Goal: Information Seeking & Learning: Learn about a topic

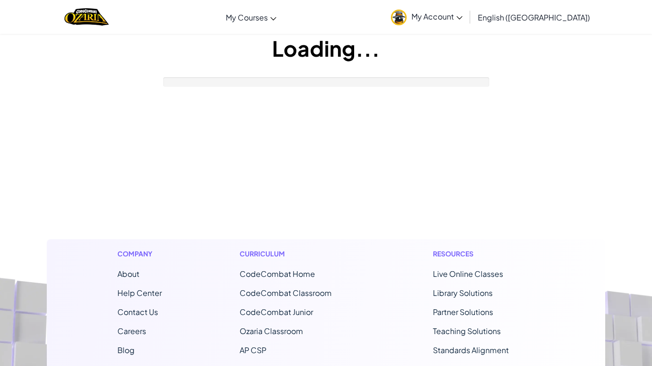
click at [436, 184] on footer "Company About Help Center Contact Us Careers Blog Podcast Curriculum CodeCombat…" at bounding box center [326, 354] width 652 height 517
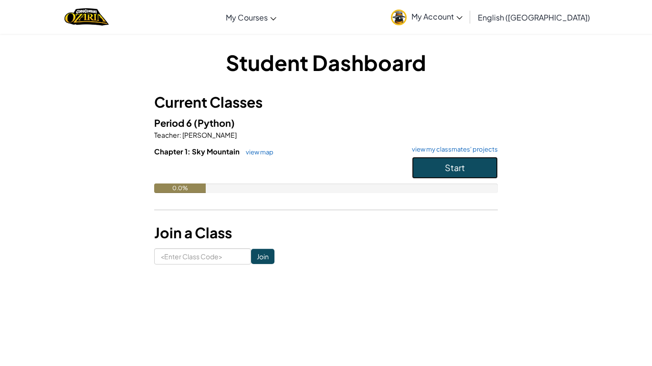
click at [460, 176] on button "Start" at bounding box center [455, 168] width 86 height 22
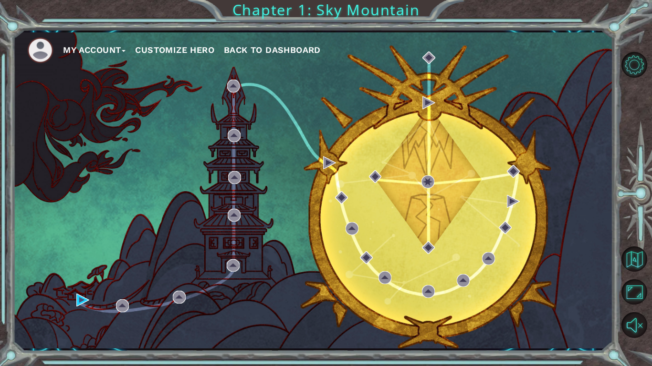
click at [199, 54] on button "Customize Hero" at bounding box center [174, 50] width 79 height 14
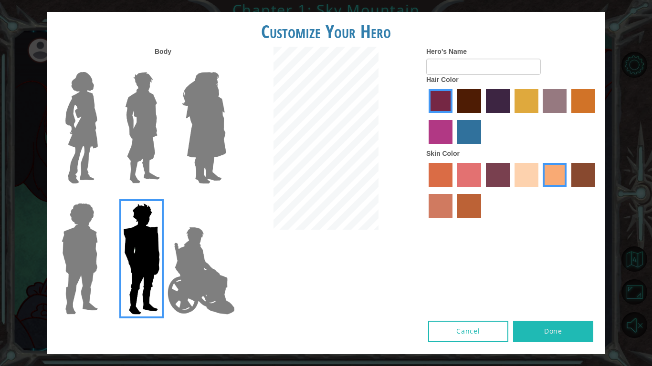
click at [173, 273] on img at bounding box center [201, 270] width 75 height 95
click at [226, 197] on input "Hero Jamie" at bounding box center [226, 197] width 0 height 0
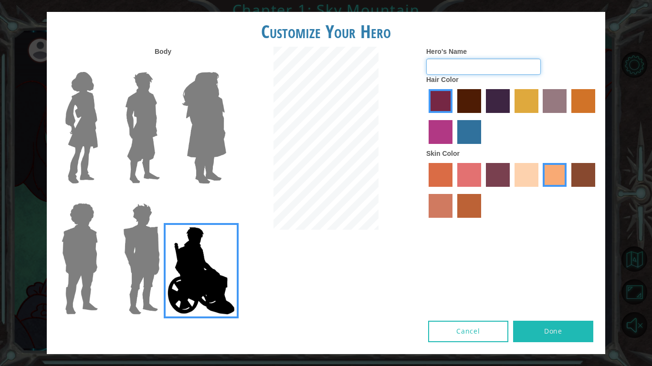
click at [491, 67] on input "Hero's Name" at bounding box center [483, 67] width 115 height 16
type input "d"
type input "[PERSON_NAME] [PERSON_NAME] [PERSON_NAME] [PERSON_NAME]"
click at [473, 131] on label "lachmara hair color" at bounding box center [469, 132] width 24 height 24
click at [454, 147] on input "lachmara hair color" at bounding box center [454, 147] width 0 height 0
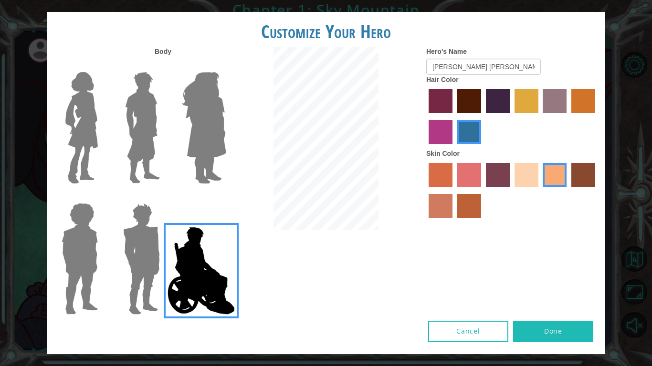
click at [467, 104] on label "maroon hair color" at bounding box center [469, 101] width 24 height 24
click at [454, 116] on input "maroon hair color" at bounding box center [454, 116] width 0 height 0
click at [446, 194] on label "burning sand skin color" at bounding box center [440, 206] width 24 height 24
click at [596, 190] on input "burning sand skin color" at bounding box center [596, 190] width 0 height 0
click at [541, 335] on button "Done" at bounding box center [553, 331] width 80 height 21
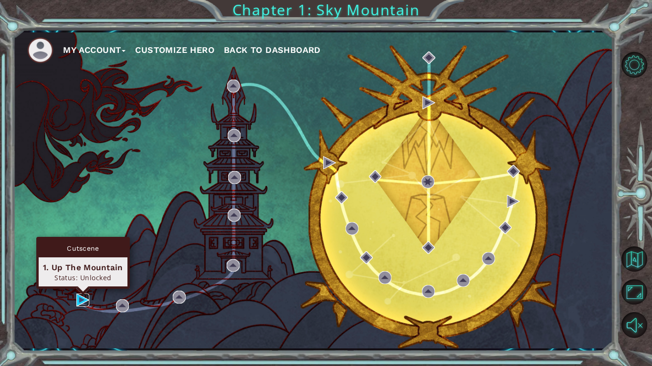
click at [83, 301] on img at bounding box center [82, 300] width 13 height 13
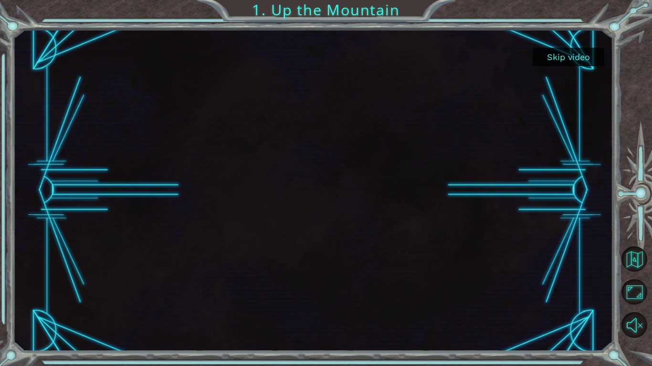
click at [572, 66] on button "Skip video" at bounding box center [568, 57] width 72 height 19
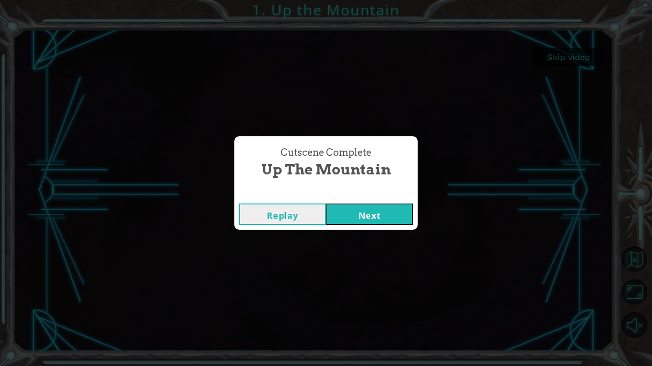
click at [347, 210] on button "Next" at bounding box center [369, 214] width 87 height 21
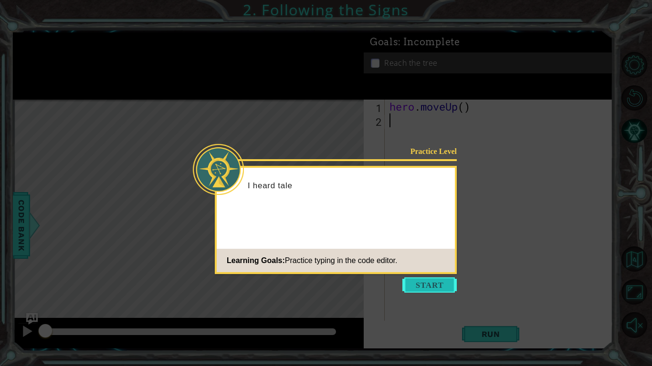
click at [432, 289] on button "Start" at bounding box center [429, 285] width 54 height 15
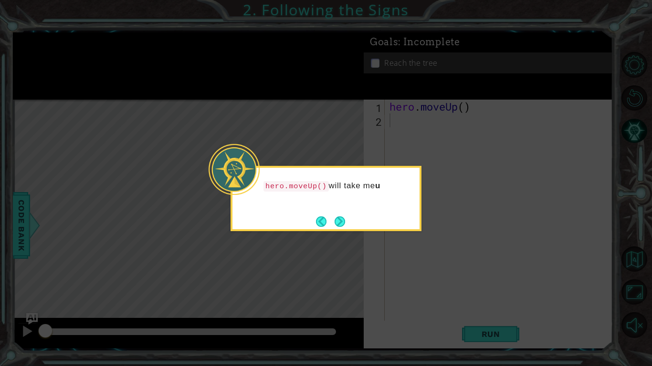
click at [410, 217] on div "hero.moveUp() will take me u" at bounding box center [325, 198] width 191 height 65
click at [362, 266] on icon at bounding box center [326, 183] width 652 height 366
click at [340, 254] on icon at bounding box center [326, 183] width 652 height 366
click at [342, 260] on icon at bounding box center [326, 183] width 652 height 366
click at [341, 259] on icon at bounding box center [326, 183] width 652 height 366
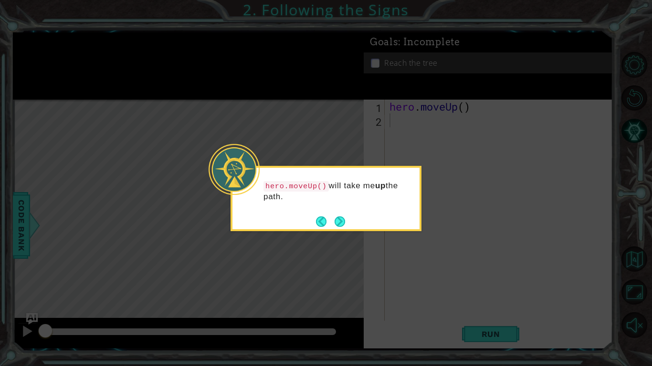
click at [339, 261] on icon at bounding box center [326, 183] width 652 height 366
click at [338, 223] on button "Next" at bounding box center [339, 222] width 10 height 10
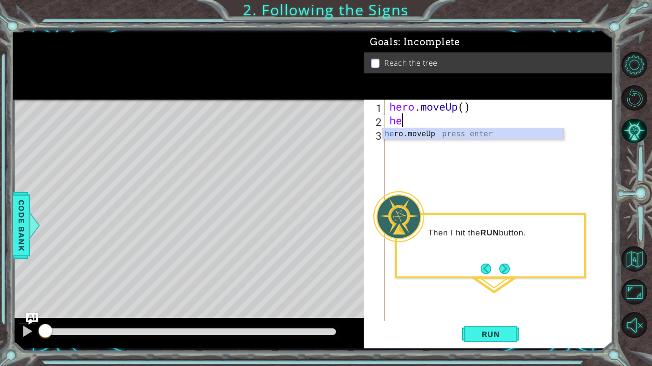
type textarea "hero"
click at [429, 135] on div "hero .moveUp press enter" at bounding box center [473, 145] width 180 height 34
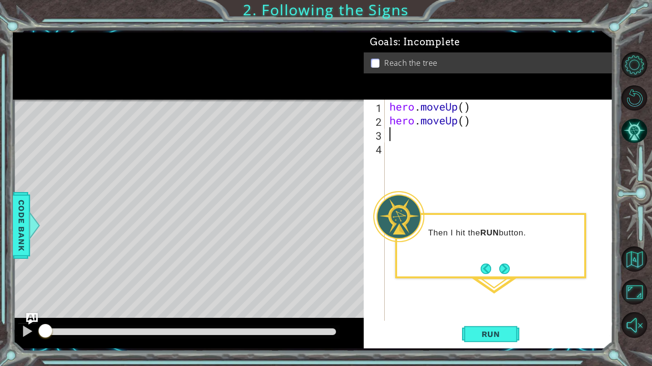
scroll to position [0, 0]
click at [485, 342] on button "Run" at bounding box center [490, 334] width 57 height 25
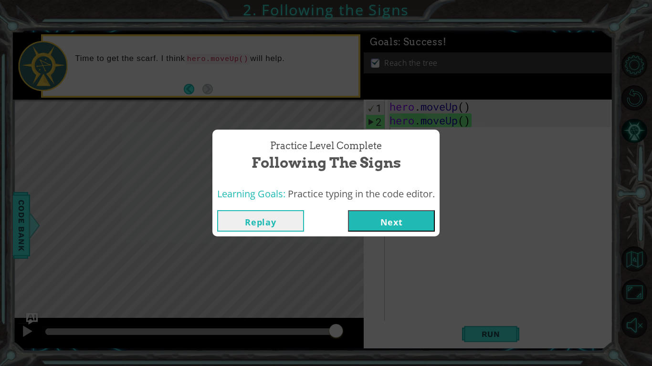
click at [355, 225] on button "Next" at bounding box center [391, 220] width 87 height 21
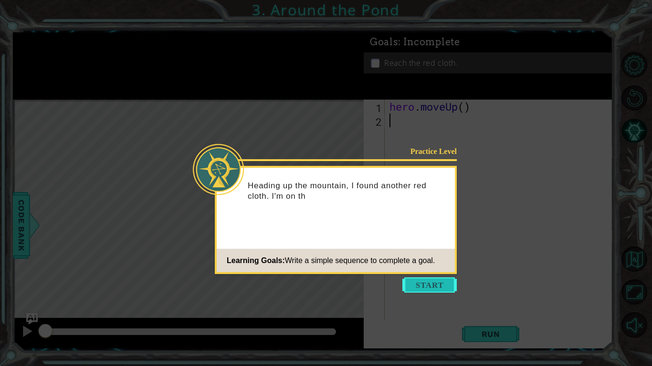
click at [417, 288] on button "Start" at bounding box center [429, 285] width 54 height 15
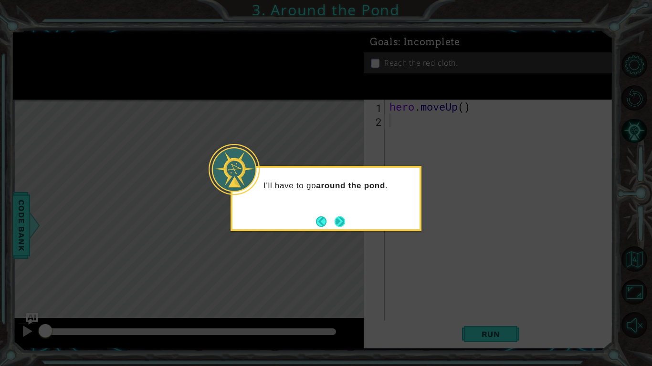
click at [334, 220] on button "Next" at bounding box center [339, 222] width 10 height 10
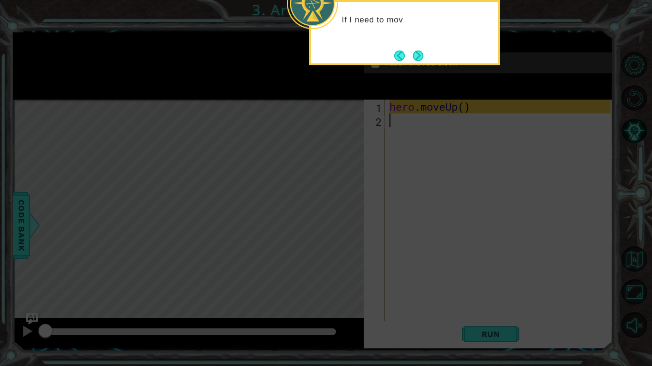
click at [400, 313] on icon at bounding box center [326, 59] width 652 height 615
click at [384, 118] on icon at bounding box center [326, 59] width 652 height 615
click at [456, 302] on icon at bounding box center [326, 59] width 652 height 615
click at [417, 50] on footer at bounding box center [408, 56] width 29 height 14
click at [417, 61] on button "Next" at bounding box center [418, 56] width 10 height 10
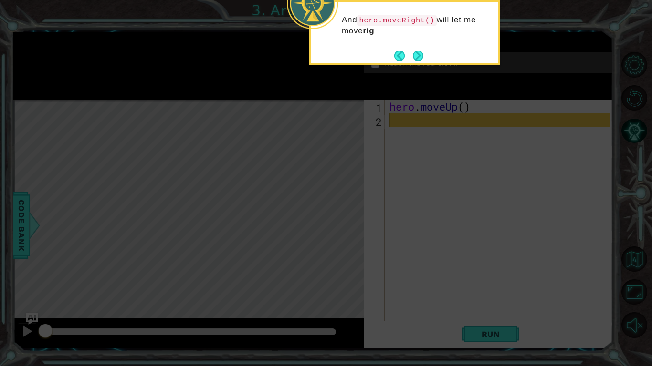
click at [418, 42] on div "And hero.moveRight() will let me move rig" at bounding box center [404, 30] width 187 height 49
click at [417, 51] on button "Next" at bounding box center [418, 56] width 10 height 10
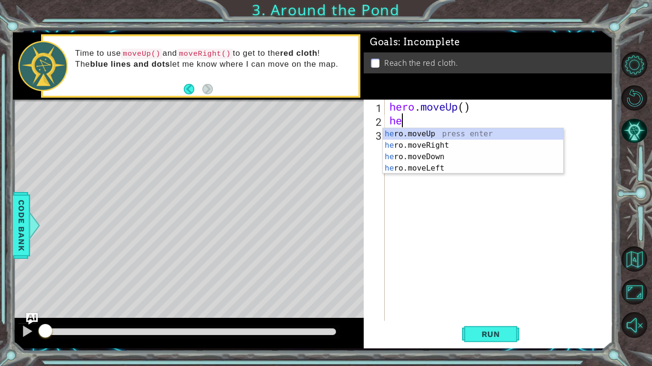
type textarea "hero"
click at [415, 145] on div "hero .moveUp press enter hero .moveRight press enter hero .moveDown press enter…" at bounding box center [473, 162] width 180 height 69
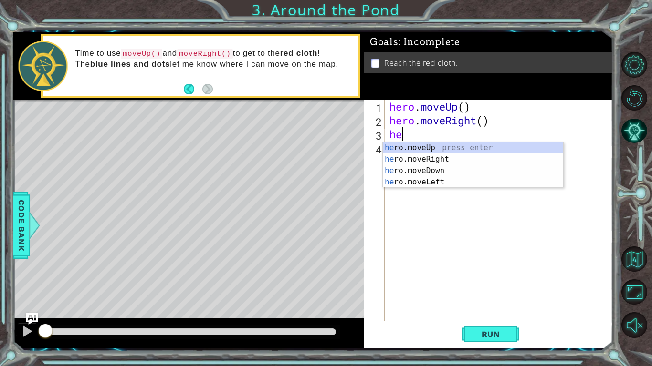
type textarea "hero"
click at [417, 145] on div "hero .moveUp press enter hero .moveRight press enter hero .moveDown press enter…" at bounding box center [473, 176] width 180 height 69
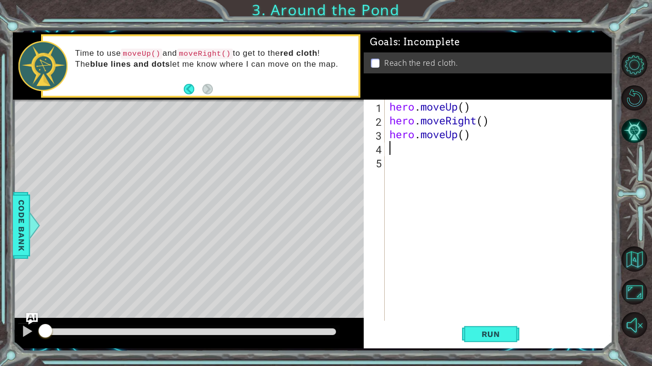
scroll to position [0, 0]
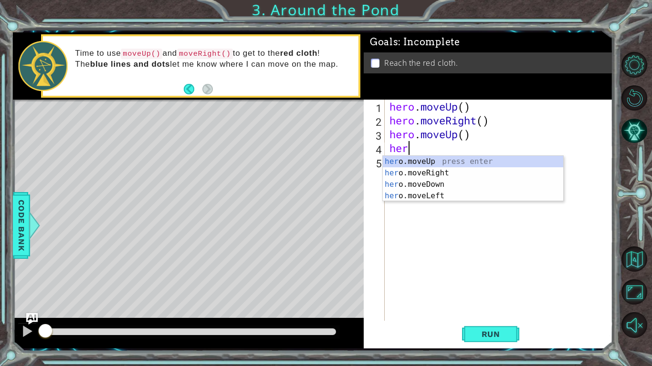
type textarea "hero"
click at [413, 161] on div "hero .moveUp press enter hero .moveRight press enter hero .moveDown press enter…" at bounding box center [473, 190] width 180 height 69
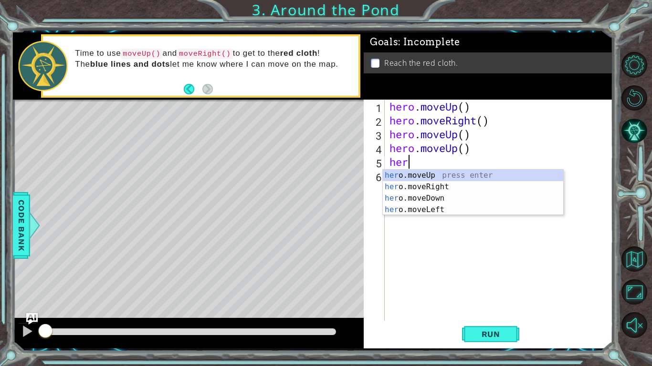
type textarea "hero"
click at [416, 176] on div "hero .moveUp press enter hero .moveRight press enter hero .moveDown press enter…" at bounding box center [473, 204] width 180 height 69
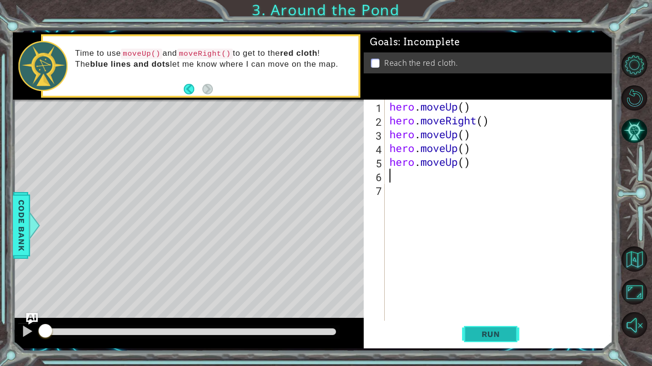
click at [474, 335] on span "Run" at bounding box center [491, 335] width 38 height 10
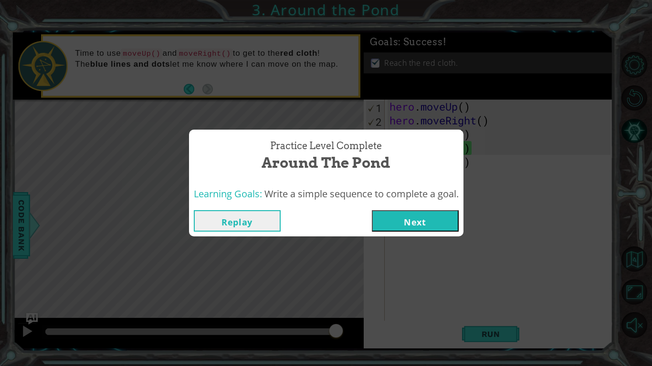
click at [422, 228] on button "Next" at bounding box center [415, 220] width 87 height 21
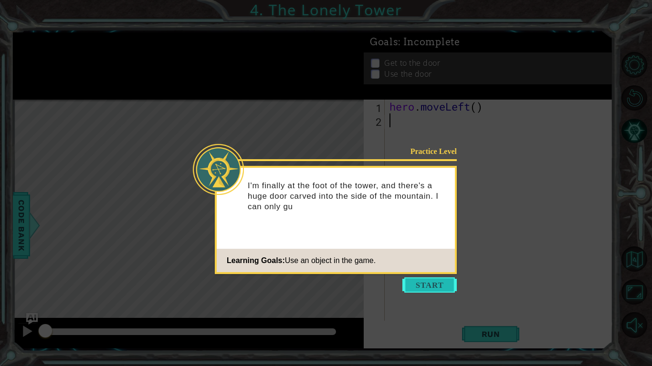
click at [425, 284] on button "Start" at bounding box center [429, 285] width 54 height 15
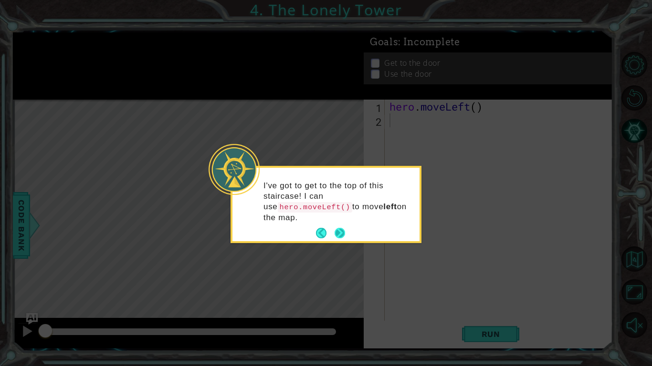
click at [334, 231] on button "Next" at bounding box center [339, 233] width 10 height 10
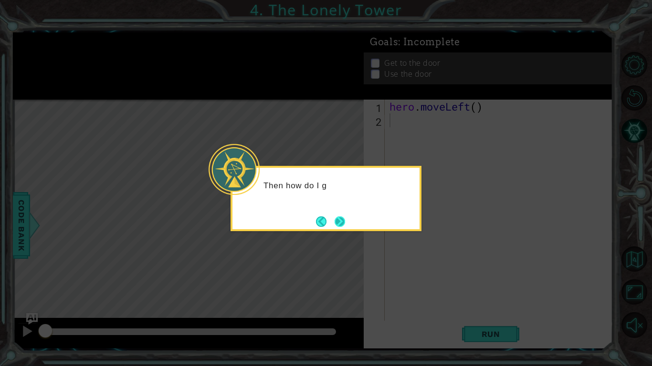
click at [341, 227] on button "Next" at bounding box center [339, 222] width 10 height 10
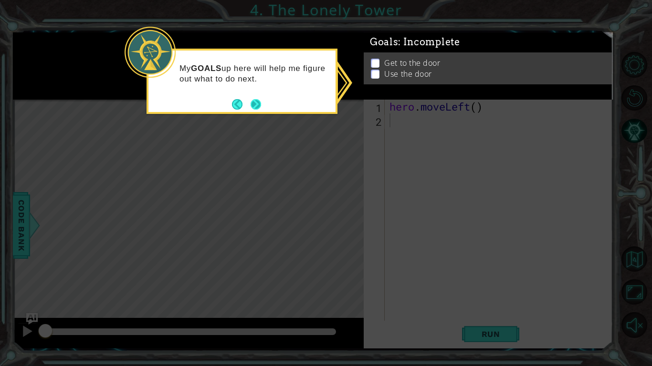
click at [258, 104] on button "Next" at bounding box center [255, 104] width 11 height 11
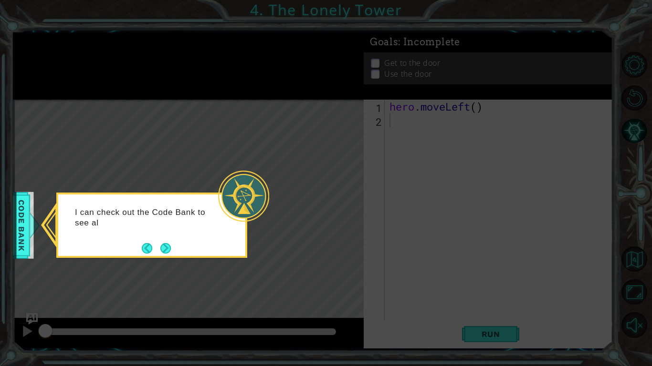
click at [174, 252] on div "I can check out the Code Bank to see al" at bounding box center [151, 225] width 191 height 65
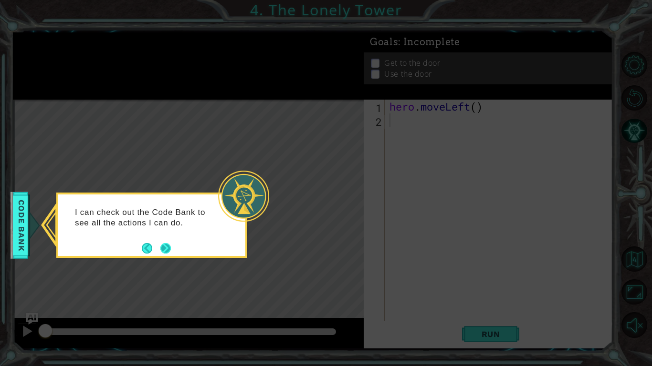
click at [166, 254] on button "Next" at bounding box center [165, 248] width 10 height 10
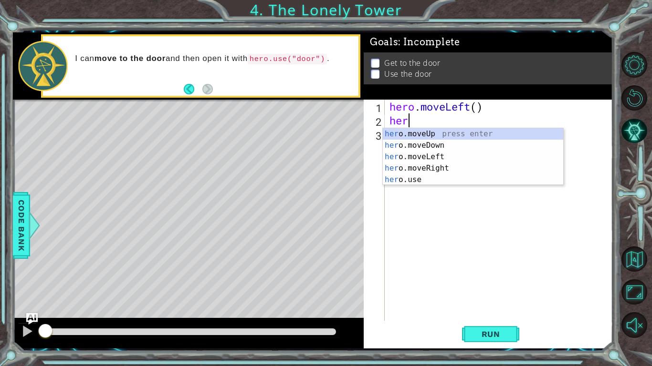
type textarea "hero"
click at [429, 135] on div "hero .moveUp press enter hero .moveDown press enter hero .moveLeft press enter …" at bounding box center [473, 168] width 180 height 80
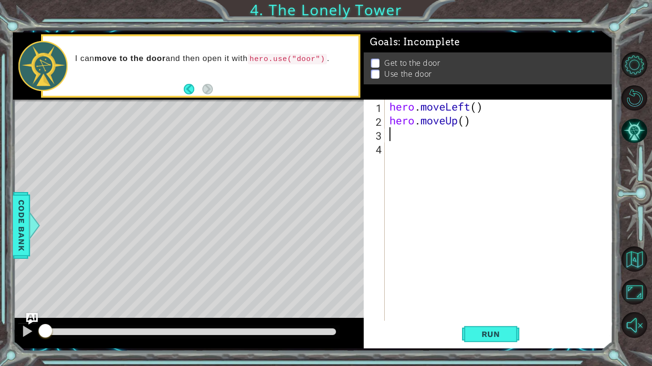
scroll to position [0, 0]
click at [469, 341] on button "Run" at bounding box center [490, 334] width 57 height 25
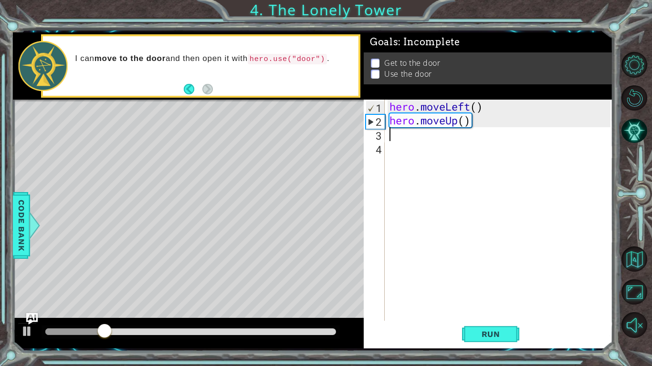
click at [460, 118] on div "hero . moveLeft ( ) hero . moveUp ( )" at bounding box center [501, 224] width 228 height 249
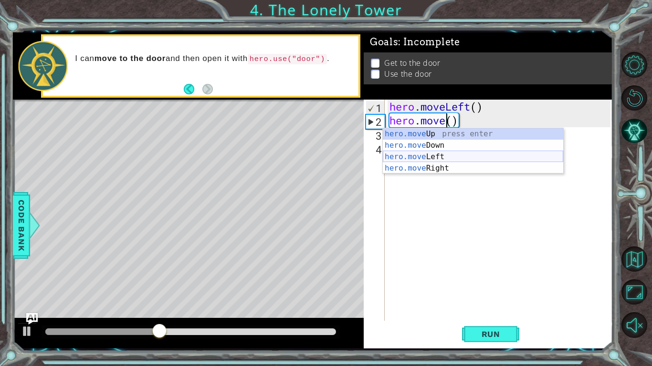
click at [422, 157] on div "hero.move Up press enter hero.move Down press enter hero.move Left press enter …" at bounding box center [473, 162] width 180 height 69
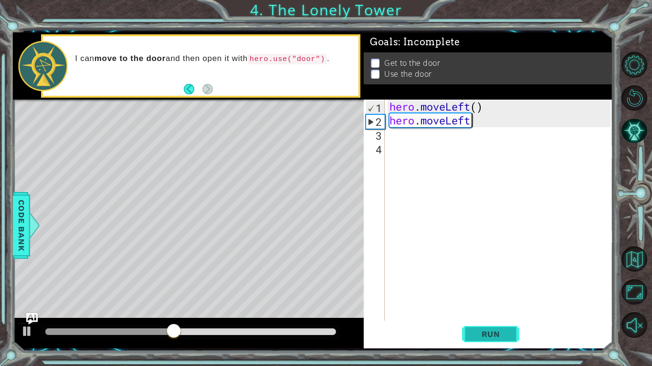
click at [469, 335] on button "Run" at bounding box center [490, 334] width 57 height 25
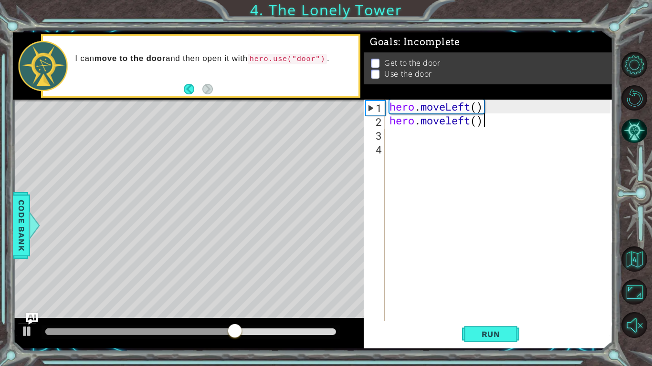
scroll to position [0, 4]
click at [477, 332] on span "Run" at bounding box center [491, 335] width 38 height 10
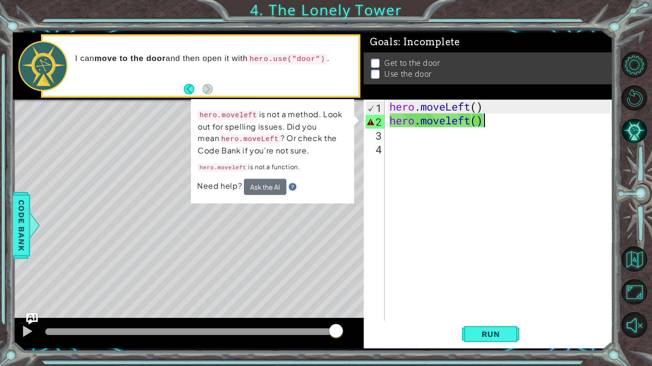
click at [475, 108] on div "hero . moveLeft ( ) hero . moveleft ( )" at bounding box center [501, 224] width 228 height 249
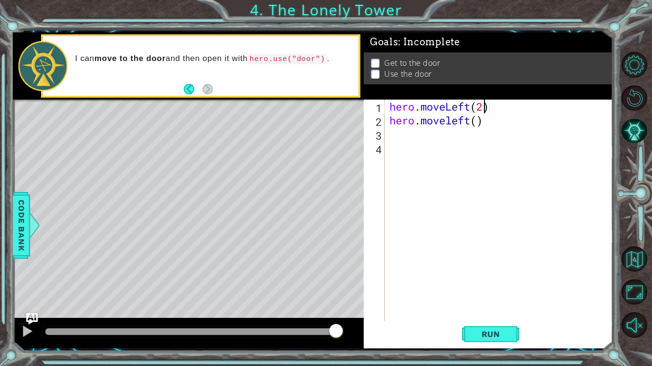
click at [470, 120] on div "hero . moveLeft ( 2 ) hero . moveleft ( )" at bounding box center [501, 224] width 228 height 249
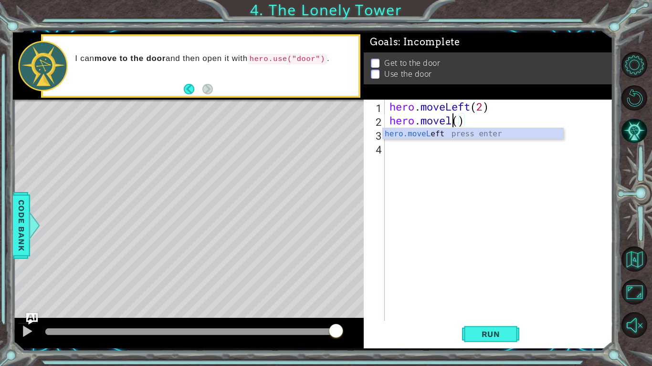
scroll to position [0, 3]
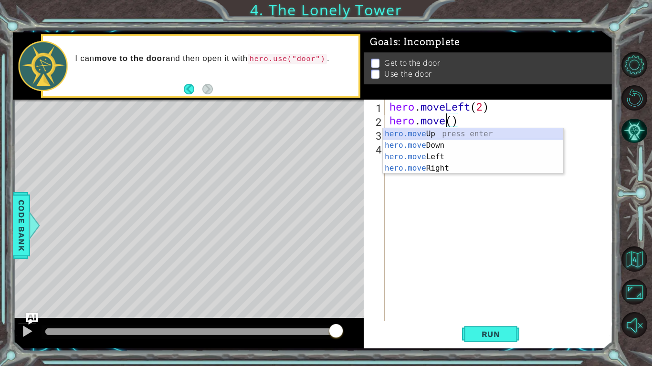
click at [453, 136] on div "hero.move Up press enter hero.move Down press enter hero.move Left press enter …" at bounding box center [473, 162] width 180 height 69
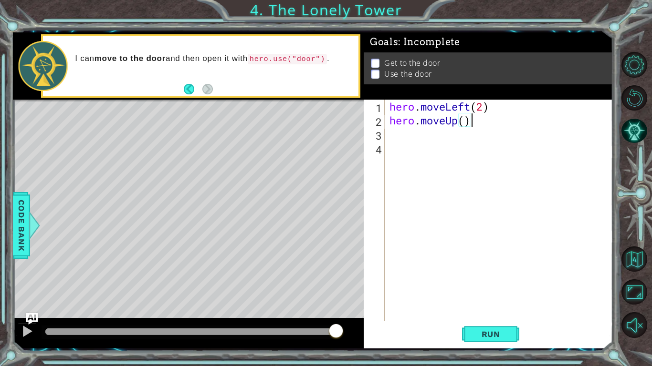
click at [466, 122] on div "hero . moveLeft ( 2 ) hero . moveUp ( )" at bounding box center [501, 224] width 228 height 249
type textarea "hero.moveUp(2)"
click at [394, 136] on div "hero . moveLeft ( 2 ) hero . moveUp ( 2 )" at bounding box center [501, 224] width 228 height 249
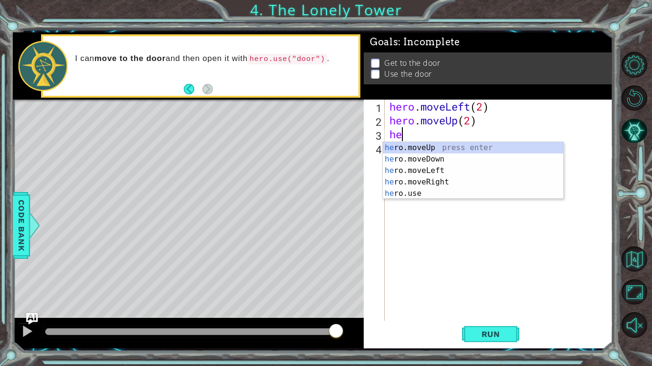
type textarea "hero"
click at [405, 181] on div "hero .moveUp press enter hero .moveDown press enter hero .moveLeft press enter …" at bounding box center [473, 182] width 180 height 80
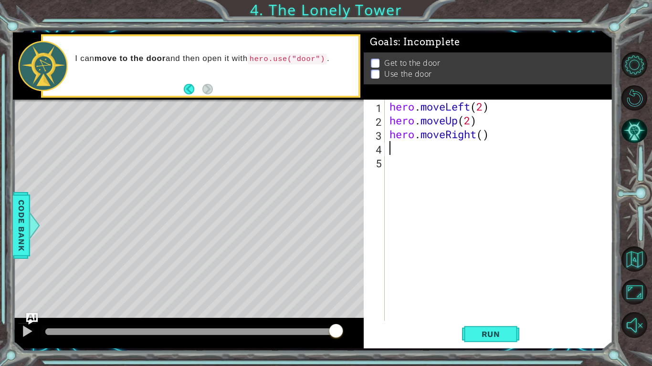
scroll to position [0, 0]
click at [484, 135] on div "hero . moveLeft ( 2 ) hero . moveUp ( 2 ) hero . moveRight ( )" at bounding box center [501, 224] width 228 height 249
type textarea "hero.moveRight(2)"
click at [477, 339] on button "Run" at bounding box center [490, 334] width 57 height 25
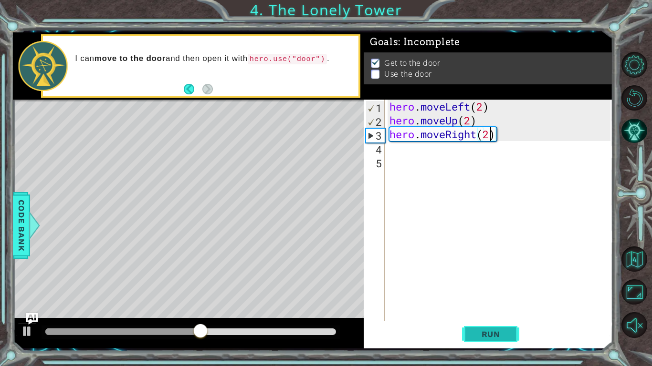
click at [503, 340] on button "Run" at bounding box center [490, 334] width 57 height 25
click at [398, 153] on div "hero . moveLeft ( 2 ) hero . moveUp ( 2 ) hero . moveRight ( 2 )" at bounding box center [501, 224] width 228 height 249
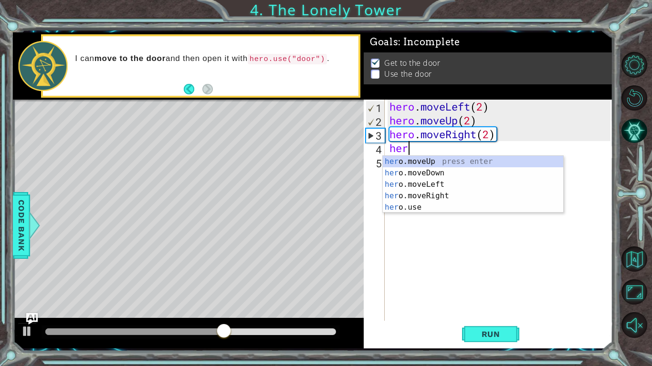
scroll to position [0, 0]
click at [418, 207] on div "hero .moveUp press enter hero .moveDown press enter hero .moveLeft press enter …" at bounding box center [473, 196] width 180 height 80
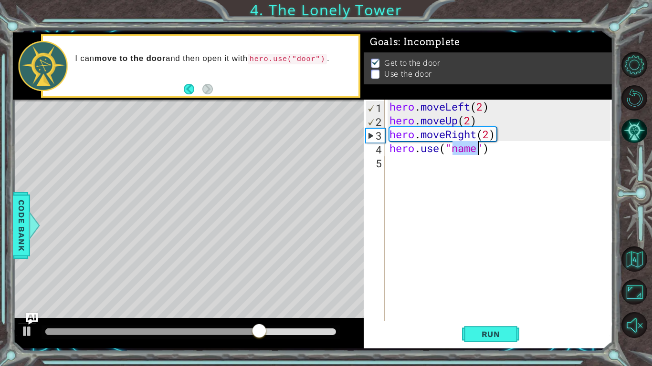
click at [472, 147] on div "hero . moveLeft ( 2 ) hero . moveUp ( 2 ) hero . moveRight ( 2 ) hero . use ( "…" at bounding box center [498, 210] width 223 height 221
click at [479, 149] on div "hero . moveLeft ( 2 ) hero . moveUp ( 2 ) hero . moveRight ( 2 ) hero . use ( "…" at bounding box center [501, 224] width 228 height 249
type textarea "hero.use("door")"
click at [480, 324] on button "Run" at bounding box center [490, 334] width 57 height 25
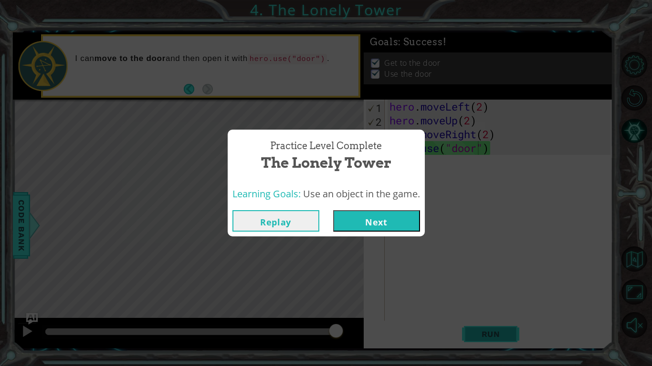
click at [388, 223] on button "Next" at bounding box center [376, 220] width 87 height 21
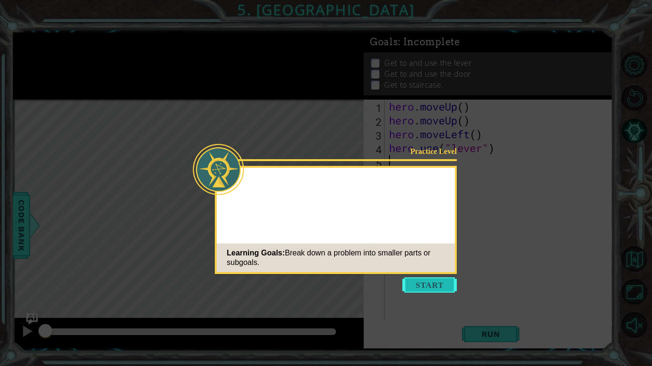
click at [436, 292] on button "Start" at bounding box center [429, 285] width 54 height 15
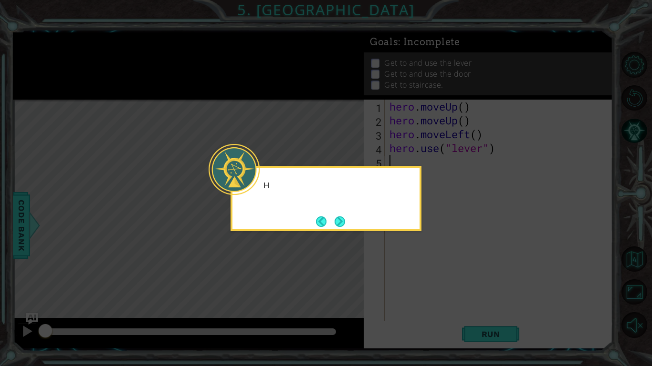
click at [415, 241] on icon at bounding box center [326, 183] width 652 height 366
click at [335, 222] on button "Next" at bounding box center [339, 222] width 10 height 10
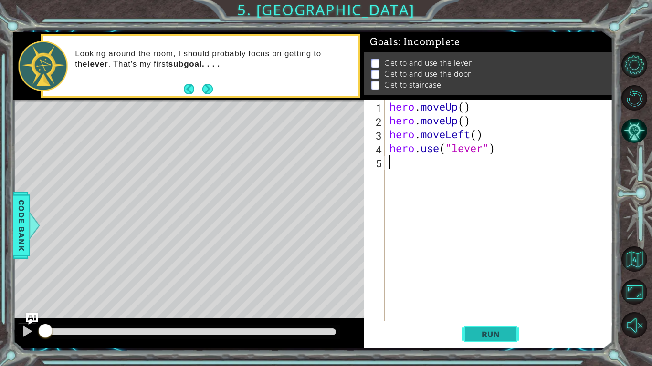
click at [492, 334] on span "Run" at bounding box center [491, 335] width 38 height 10
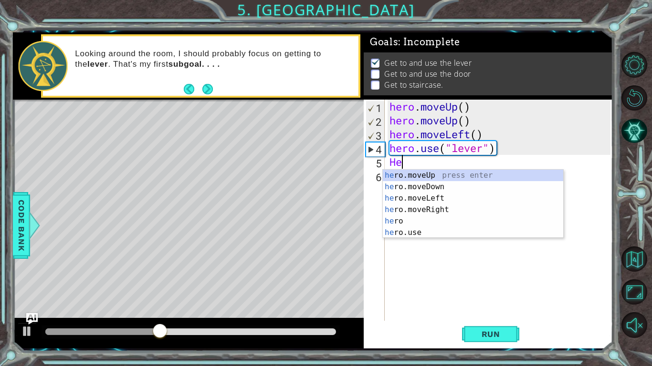
type textarea "H"
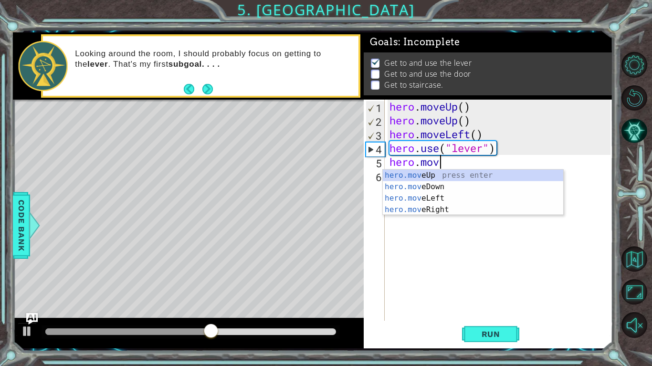
type textarea "hero.move"
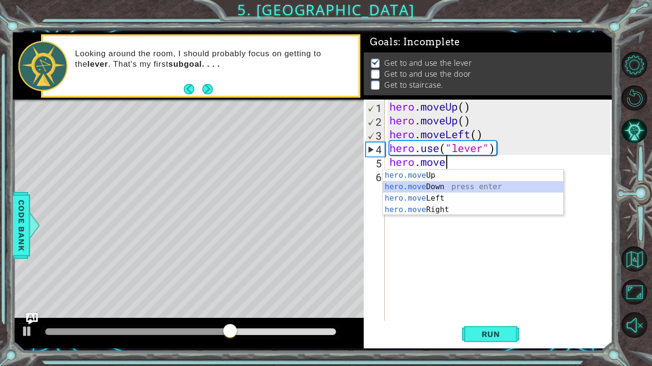
click at [407, 190] on div "hero.move Up press enter hero.move Down press enter hero.move Left press enter …" at bounding box center [473, 204] width 180 height 69
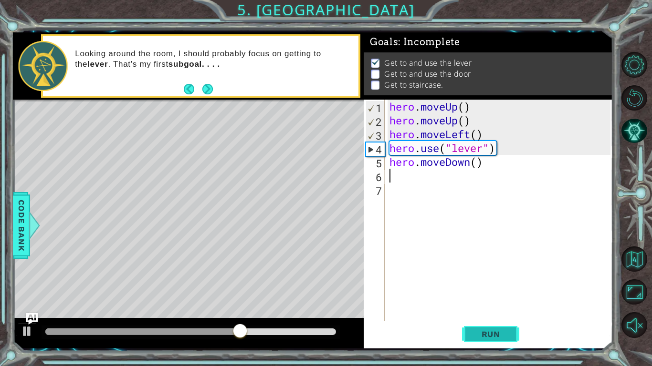
click at [477, 337] on span "Run" at bounding box center [491, 335] width 38 height 10
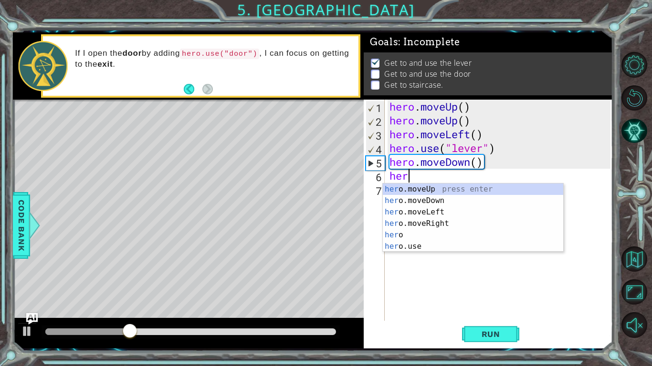
type textarea "hero"
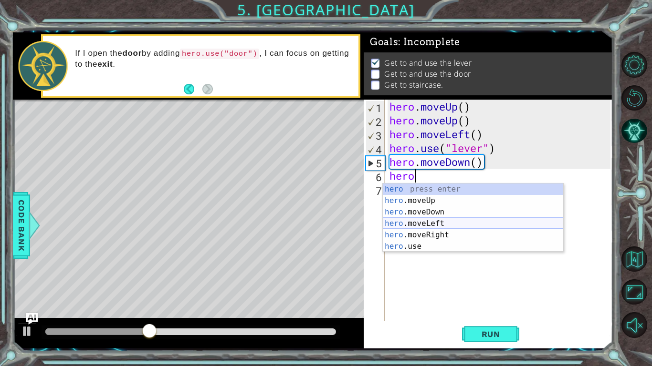
click at [408, 226] on div "hero press enter hero .moveUp press enter hero .moveDown press enter hero .move…" at bounding box center [473, 230] width 180 height 92
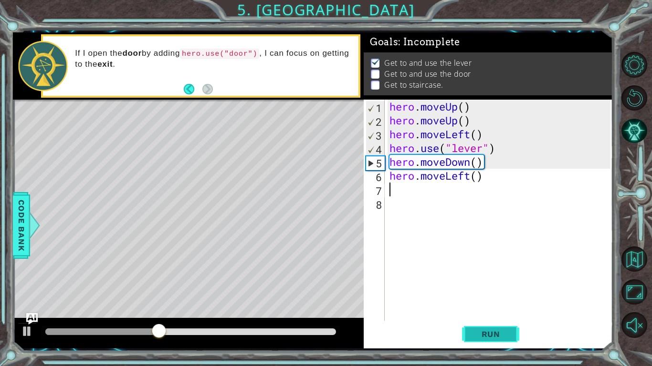
click at [468, 327] on button "Run" at bounding box center [490, 334] width 57 height 25
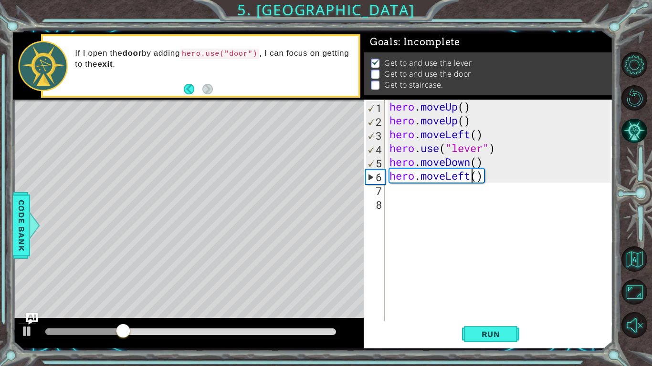
click at [469, 178] on div "hero . moveUp ( ) hero . moveUp ( ) hero . moveLeft ( ) hero . use ( "lever" ) …" at bounding box center [501, 224] width 228 height 249
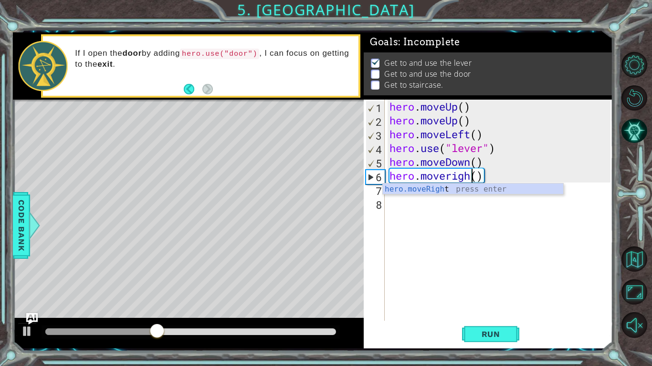
scroll to position [0, 4]
click at [475, 334] on span "Run" at bounding box center [491, 335] width 38 height 10
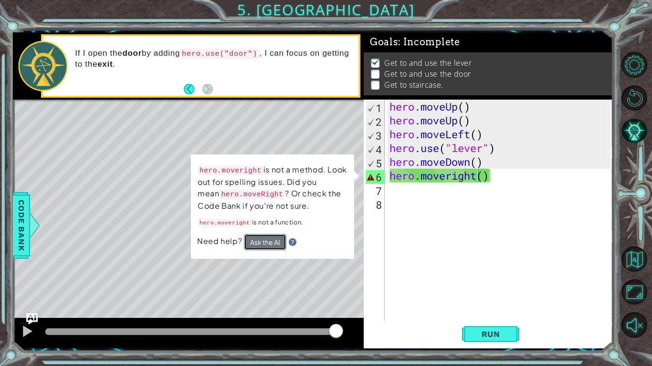
click at [260, 244] on button "Ask the AI" at bounding box center [265, 242] width 42 height 16
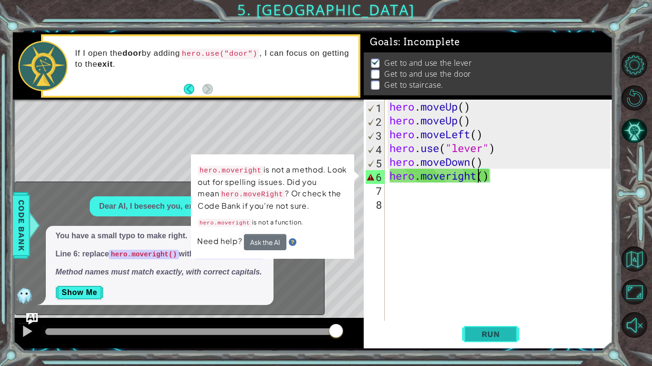
click at [472, 340] on button "Run" at bounding box center [490, 334] width 57 height 25
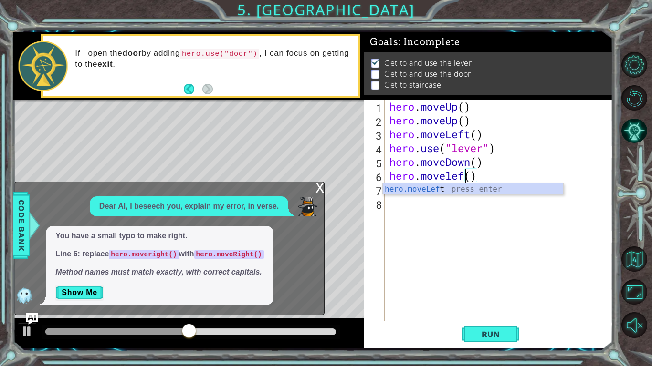
scroll to position [0, 3]
click at [477, 188] on div "hero.moveLeft press enter" at bounding box center [473, 201] width 180 height 34
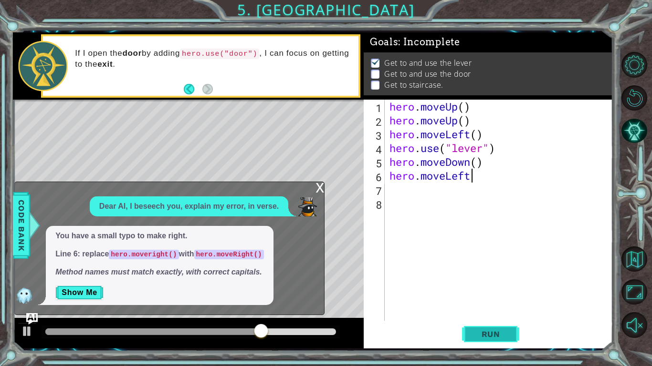
click at [479, 327] on button "Run" at bounding box center [490, 334] width 57 height 25
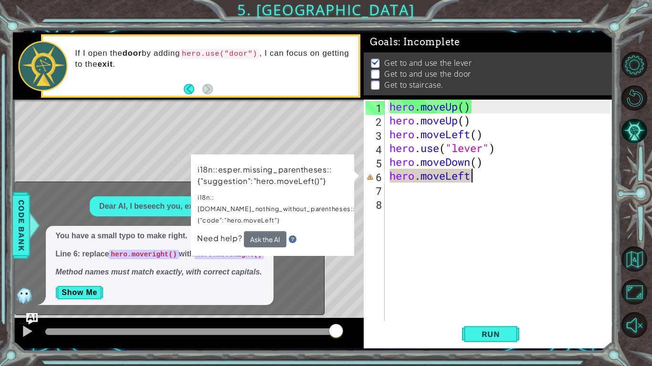
click at [292, 284] on div "You have a small typo to make right. Line 6: replace hero.moveright() with hero…" at bounding box center [167, 265] width 304 height 79
click at [89, 298] on button "Show Me" at bounding box center [79, 292] width 48 height 15
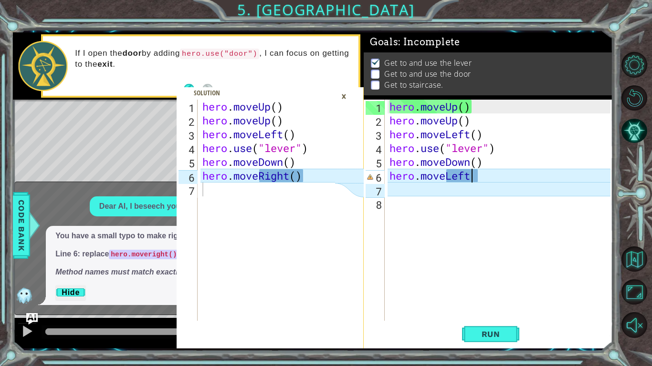
click at [341, 100] on div "×" at bounding box center [343, 96] width 15 height 16
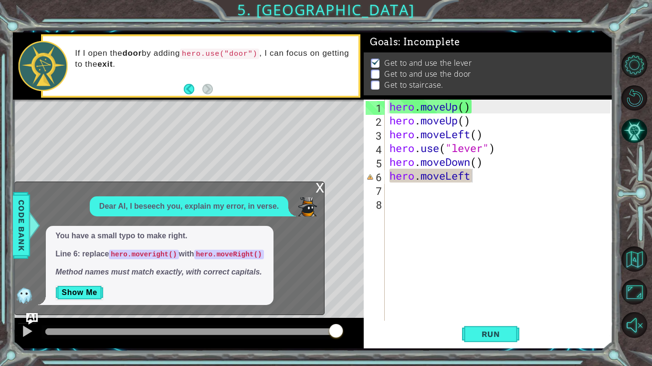
click at [319, 187] on div "x" at bounding box center [319, 187] width 9 height 10
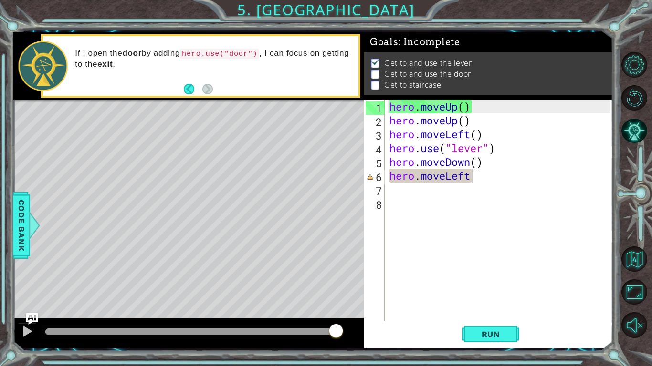
click at [476, 177] on div "hero . moveUp ( ) hero . moveUp ( ) hero . moveLeft ( ) hero . use ( "lever" ) …" at bounding box center [501, 224] width 228 height 249
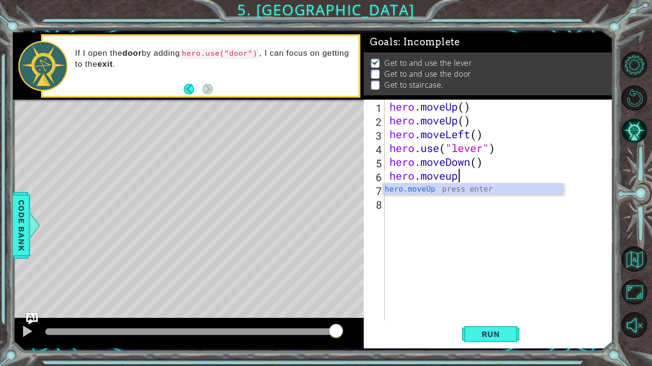
scroll to position [0, 3]
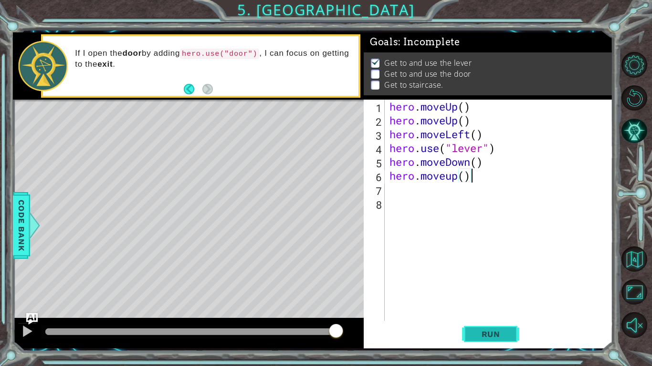
click at [478, 326] on button "Run" at bounding box center [490, 334] width 57 height 25
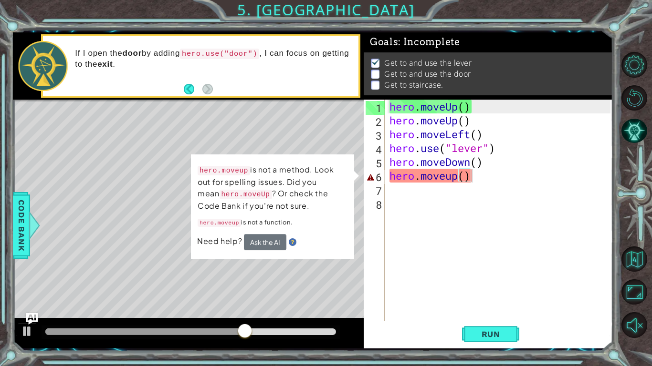
click at [270, 257] on div "hero.moveup is not a method. Look out for spelling issues. Did you mean hero.mo…" at bounding box center [272, 207] width 163 height 104
click at [452, 177] on div "hero . moveUp ( ) hero . moveUp ( ) hero . moveLeft ( ) hero . use ( "lever" ) …" at bounding box center [501, 224] width 228 height 249
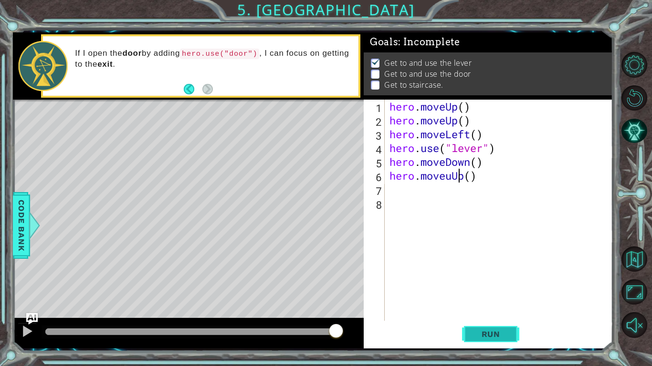
click at [474, 333] on span "Run" at bounding box center [491, 335] width 38 height 10
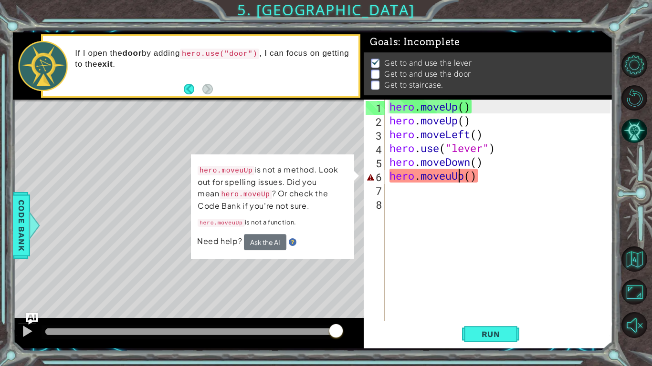
click at [477, 175] on div "hero . moveUp ( ) hero . moveUp ( ) hero . moveLeft ( ) hero . use ( "lever" ) …" at bounding box center [501, 224] width 228 height 249
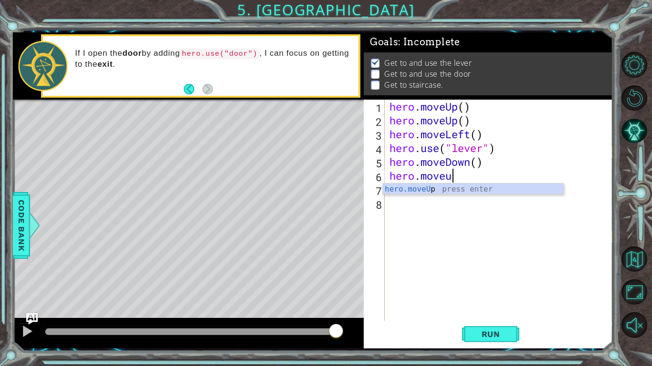
scroll to position [0, 1]
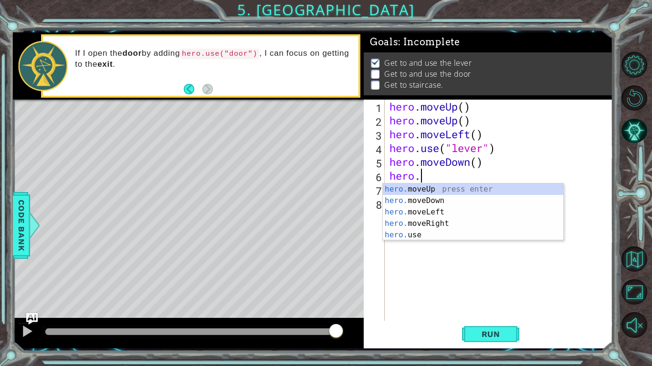
type textarea "h"
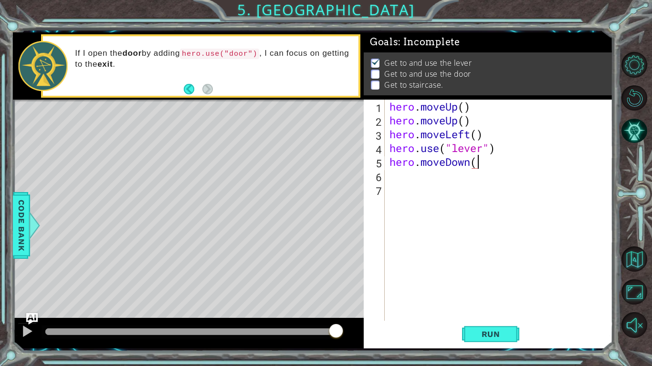
type textarea "hero.moveDown()"
click at [397, 181] on div "hero . moveUp ( ) hero . moveUp ( ) hero . moveLeft ( ) hero . use ( "lever" ) …" at bounding box center [501, 224] width 228 height 249
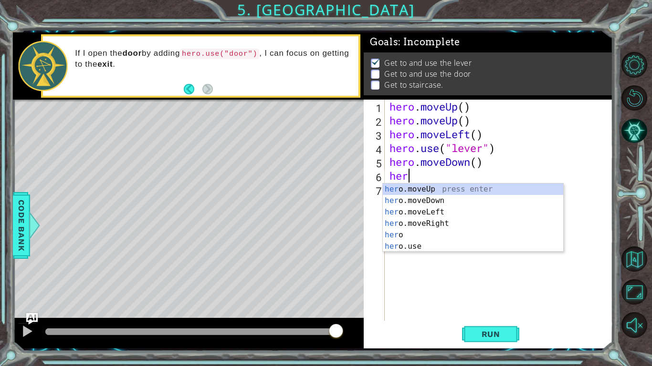
type textarea "hero"
click at [420, 236] on div "hero press enter hero .moveUp press enter hero .moveDown press enter hero .move…" at bounding box center [473, 230] width 180 height 92
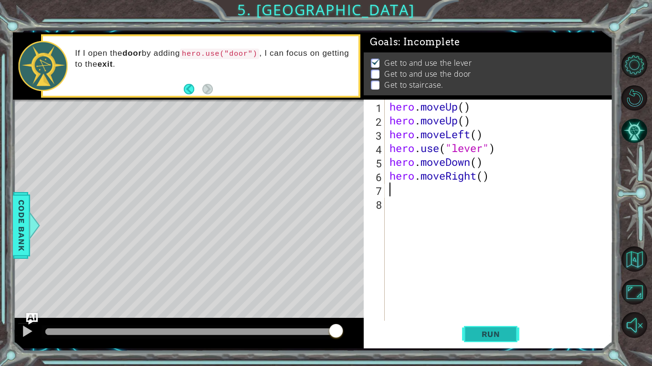
click at [471, 330] on button "Run" at bounding box center [490, 334] width 57 height 25
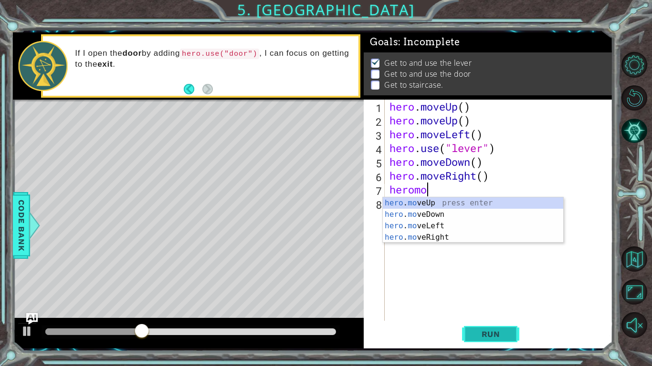
type textarea "heromove"
click at [459, 205] on div "hero . move Up press enter hero . move Down press enter hero . move Left press …" at bounding box center [473, 232] width 180 height 69
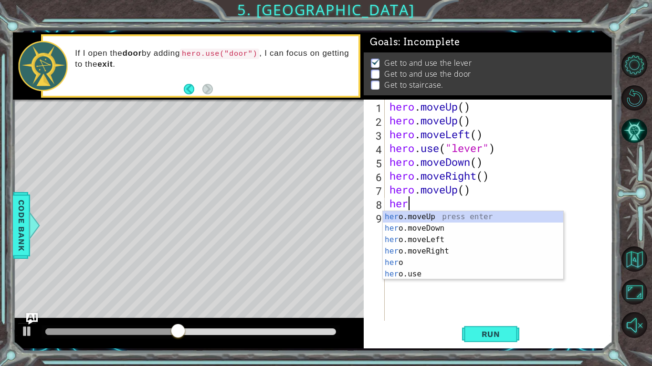
type textarea "hero"
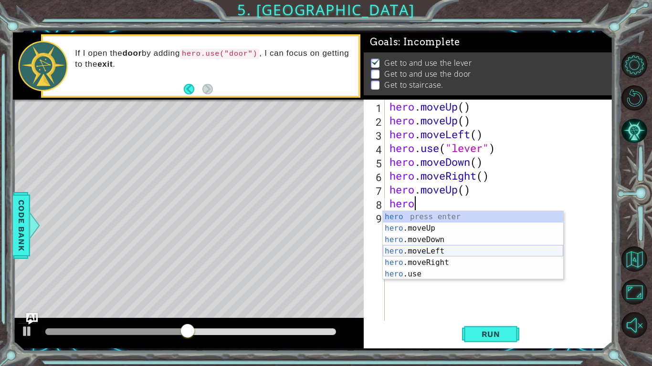
click at [429, 250] on div "hero press enter hero .moveUp press enter hero .moveDown press enter hero .move…" at bounding box center [473, 257] width 180 height 92
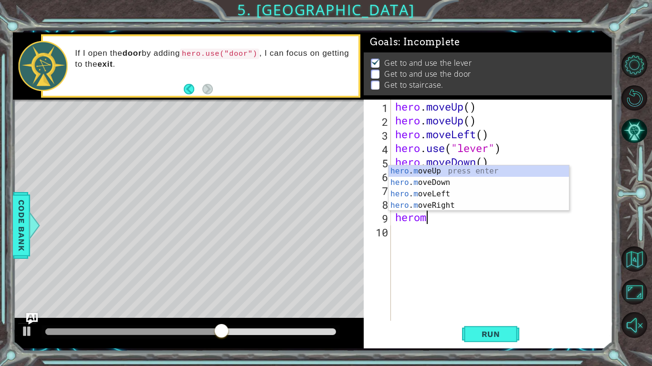
scroll to position [0, 1]
type textarea "heromo"
click at [430, 206] on div "hero . mo veUp press enter hero . mo veDown press enter hero . mo veLeft press …" at bounding box center [478, 200] width 180 height 69
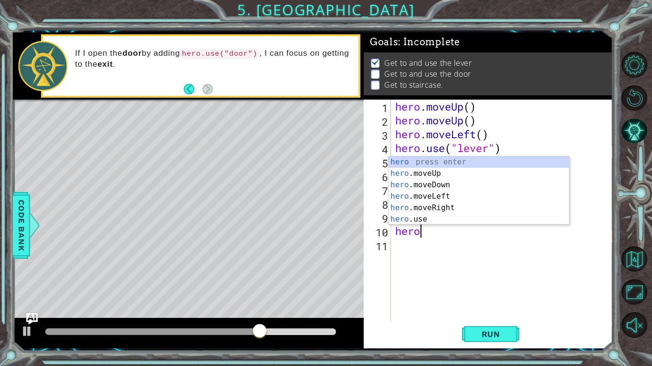
scroll to position [0, 0]
click at [425, 221] on div "hero press enter hero .moveUp press enter hero .moveDown press enter hero .move…" at bounding box center [478, 202] width 180 height 92
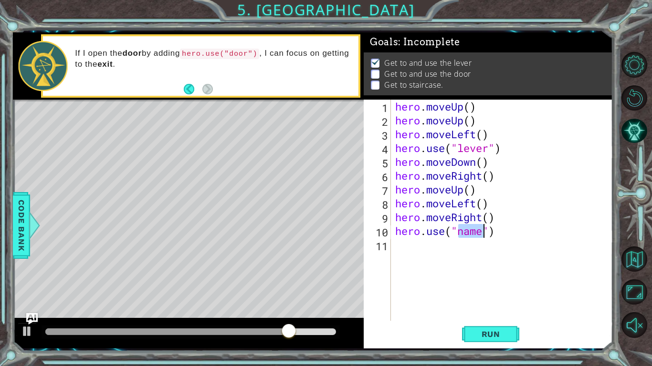
click at [481, 228] on div "hero . moveUp ( ) hero . moveUp ( ) hero . moveLeft ( ) hero . use ( "lever" ) …" at bounding box center [501, 210] width 217 height 221
click at [484, 350] on div "1 2 3 4 5 6 7 hero . moveUp ( ) hero . moveUp ( ) hero . moveLeft ( ) hero . us…" at bounding box center [313, 190] width 600 height 323
click at [484, 322] on button "Run" at bounding box center [490, 334] width 57 height 25
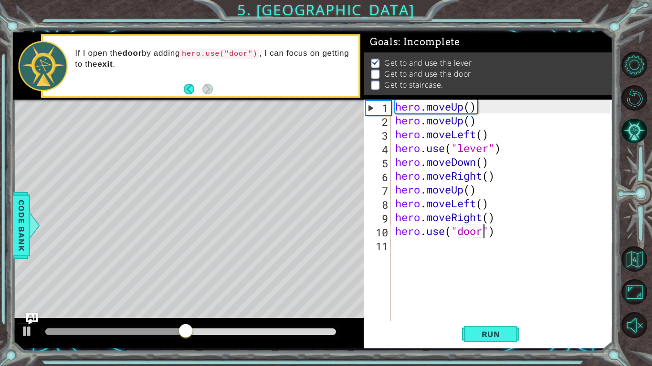
click at [495, 230] on div "hero . moveUp ( ) hero . moveUp ( ) hero . moveLeft ( ) hero . use ( "lever" ) …" at bounding box center [504, 224] width 222 height 249
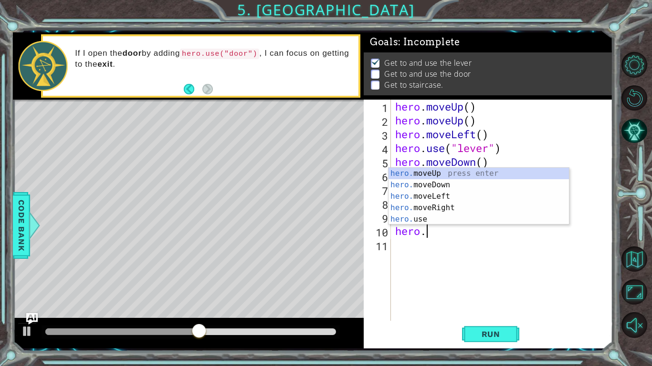
scroll to position [0, 0]
type textarea "h"
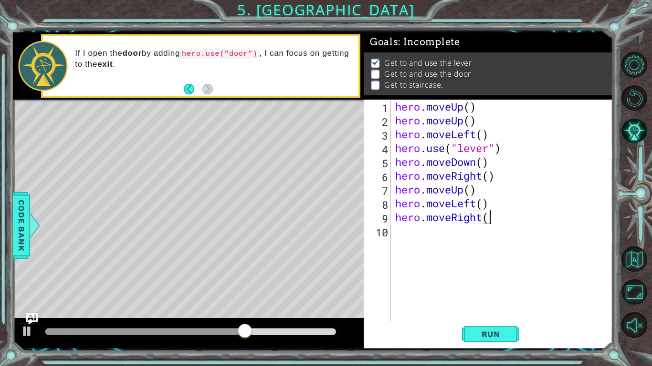
scroll to position [0, 4]
type textarea "hero.moveRight()"
click at [403, 242] on div "hero . moveUp ( ) hero . moveUp ( ) hero . moveLeft ( ) hero . use ( "lever" ) …" at bounding box center [504, 224] width 222 height 249
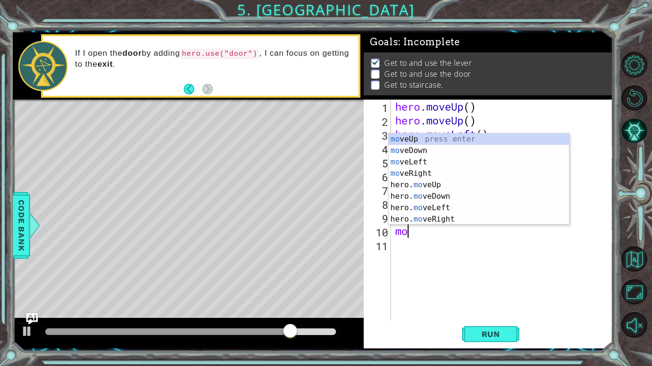
type textarea "move"
click at [429, 181] on div "move Up press enter move Down press enter move Left press enter move Right pres…" at bounding box center [478, 191] width 180 height 115
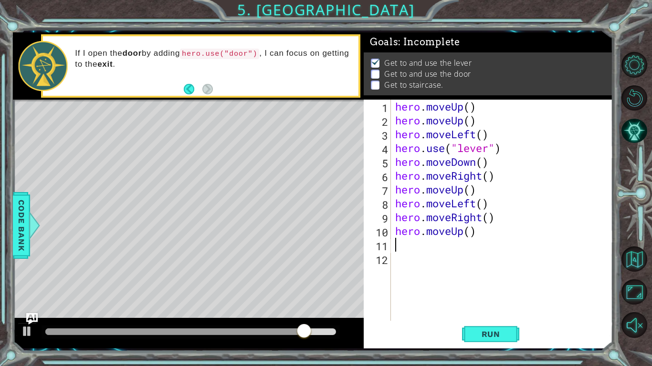
scroll to position [0, 0]
click at [472, 230] on div "hero . moveUp ( ) hero . moveUp ( ) hero . moveLeft ( ) hero . use ( "lever" ) …" at bounding box center [504, 224] width 222 height 249
click at [494, 336] on span "Run" at bounding box center [491, 335] width 38 height 10
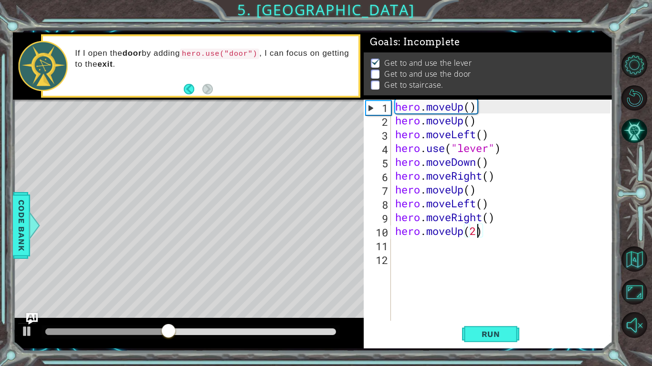
click at [464, 233] on div "hero . moveUp ( ) hero . moveUp ( ) hero . moveLeft ( ) hero . use ( "lever" ) …" at bounding box center [504, 224] width 222 height 249
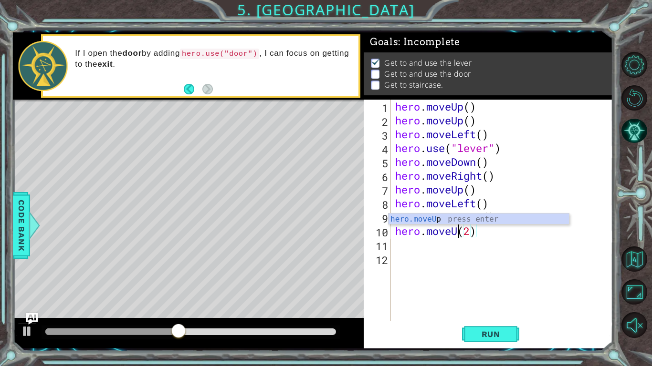
scroll to position [0, 3]
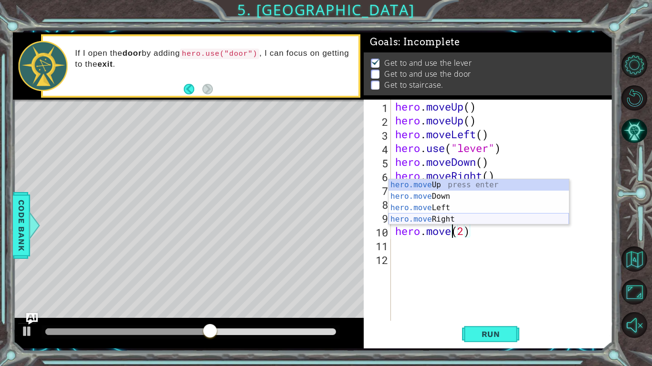
click at [473, 221] on div "hero.move Up press enter hero.move Down press enter hero.move Left press enter …" at bounding box center [478, 213] width 180 height 69
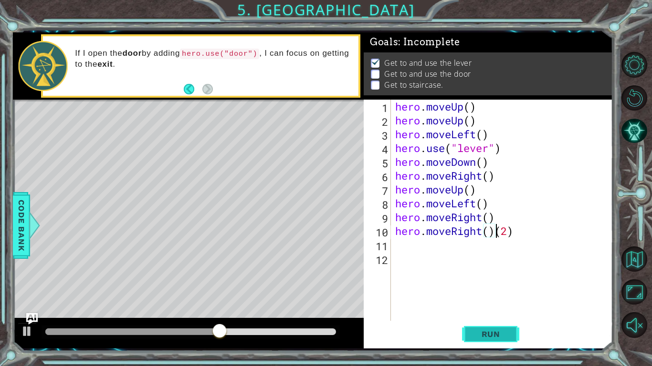
click at [476, 335] on span "Run" at bounding box center [491, 335] width 38 height 10
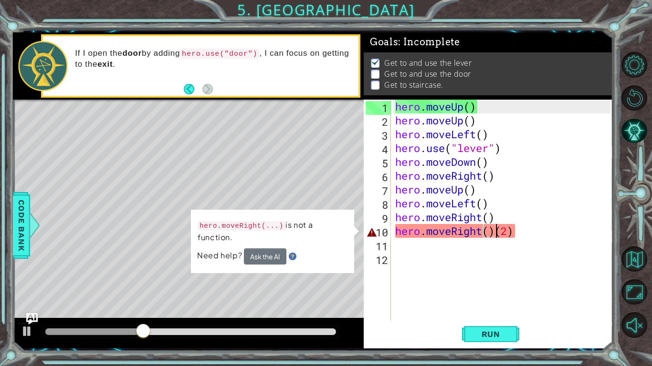
click at [489, 232] on div "hero . moveUp ( ) hero . moveUp ( ) hero . moveLeft ( ) hero . use ( "lever" ) …" at bounding box center [504, 224] width 222 height 249
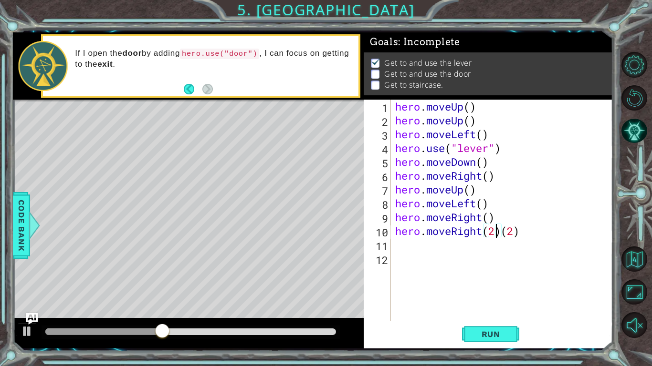
click at [523, 234] on div "hero . moveUp ( ) hero . moveUp ( ) hero . moveLeft ( ) hero . use ( "lever" ) …" at bounding box center [504, 224] width 222 height 249
type textarea "hero.moveRight(2)"
click at [476, 340] on button "Run" at bounding box center [490, 334] width 57 height 25
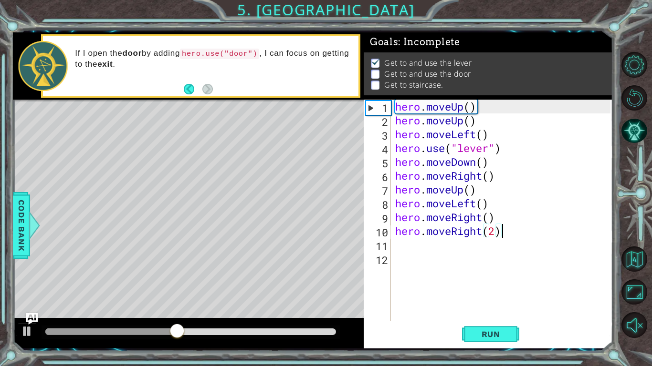
click at [410, 247] on div "hero . moveUp ( ) hero . moveUp ( ) hero . moveLeft ( ) hero . use ( "lever" ) …" at bounding box center [504, 224] width 222 height 249
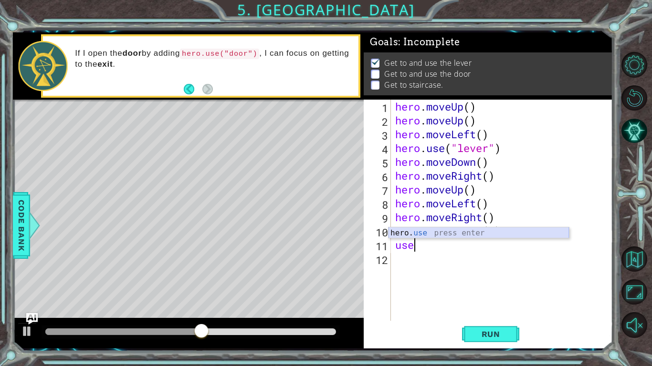
click at [410, 231] on div "hero. use press enter" at bounding box center [478, 245] width 180 height 34
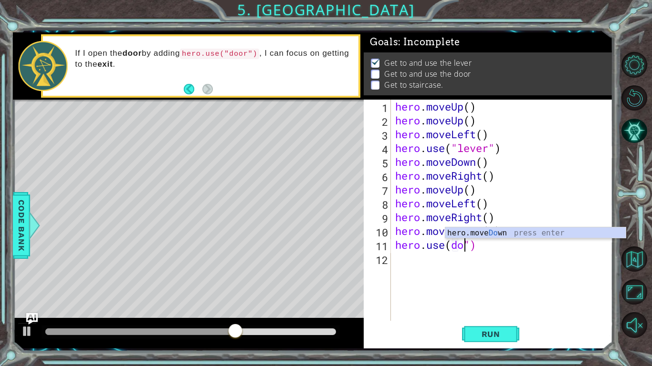
scroll to position [0, 3]
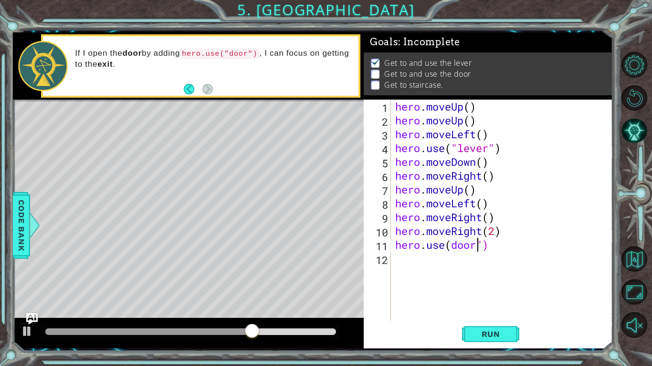
click at [479, 241] on div "hero . moveUp ( ) hero . moveUp ( ) hero . moveLeft ( ) hero . use ( "lever" ) …" at bounding box center [504, 224] width 222 height 249
click at [481, 241] on div "hero . moveUp ( ) hero . moveUp ( ) hero . moveLeft ( ) hero . use ( "lever" ) …" at bounding box center [504, 224] width 222 height 249
click at [480, 241] on div "hero . moveUp ( ) hero . moveUp ( ) hero . moveLeft ( ) hero . use ( "lever" ) …" at bounding box center [504, 224] width 222 height 249
click at [481, 240] on div "hero . moveUp ( ) hero . moveUp ( ) hero . moveLeft ( ) hero . use ( "lever" ) …" at bounding box center [504, 224] width 222 height 249
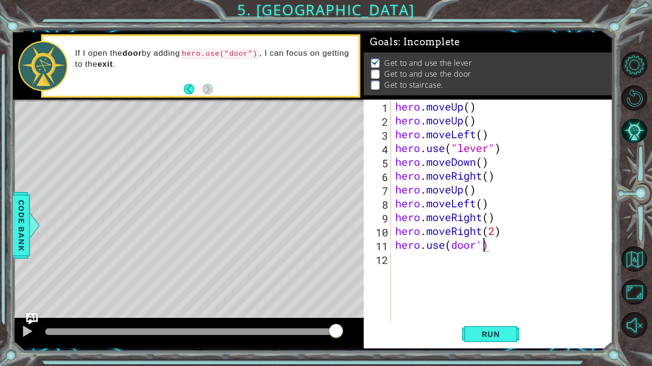
click at [450, 242] on div "hero . moveUp ( ) hero . moveUp ( ) hero . moveLeft ( ) hero . use ( "lever" ) …" at bounding box center [504, 224] width 222 height 249
type textarea "hero.use('door')"
click at [478, 337] on span "Run" at bounding box center [491, 335] width 38 height 10
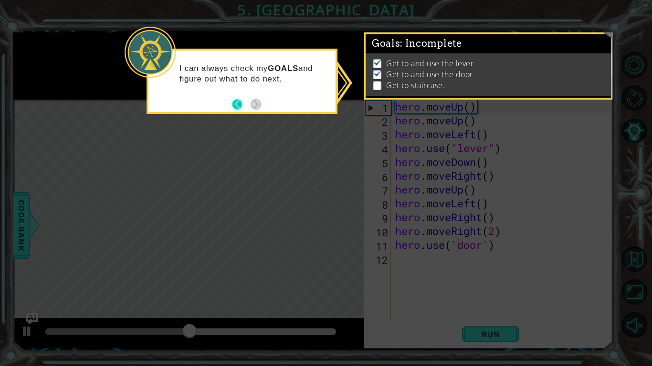
click at [232, 104] on button "Back" at bounding box center [241, 104] width 19 height 10
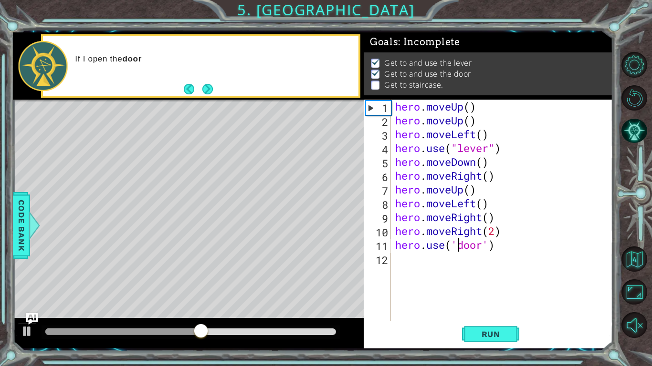
click at [392, 257] on div "hero.use('door') 1 2 3 4 5 6 7 8 9 10 11 12 hero . moveUp ( ) hero . moveUp ( )…" at bounding box center [487, 210] width 247 height 221
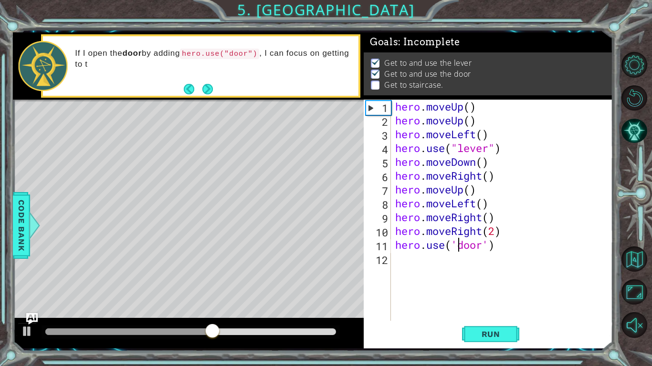
click at [393, 260] on div "hero . moveUp ( ) hero . moveUp ( ) hero . moveLeft ( ) hero . use ( "lever" ) …" at bounding box center [504, 224] width 222 height 249
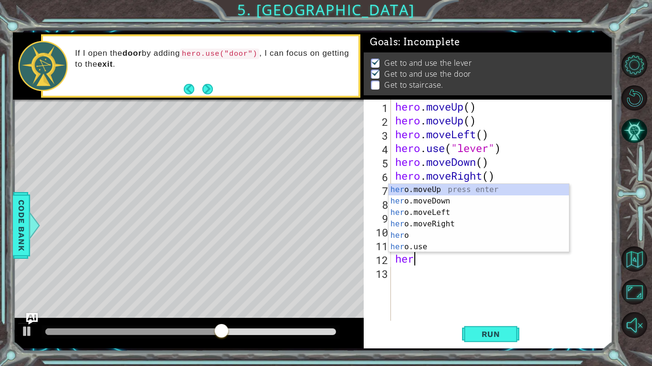
type textarea "hero"
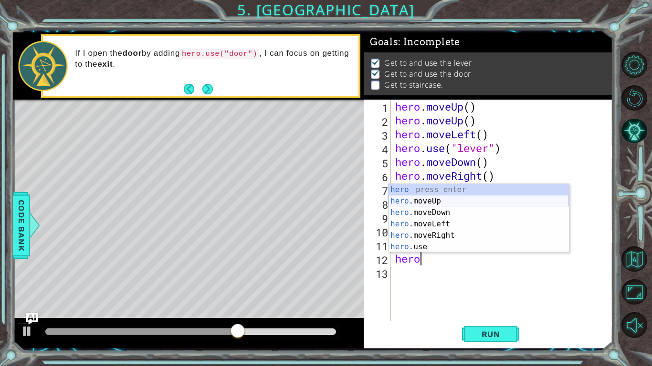
click at [430, 203] on div "hero press enter hero .moveUp press enter hero .moveDown press enter hero .move…" at bounding box center [478, 230] width 180 height 92
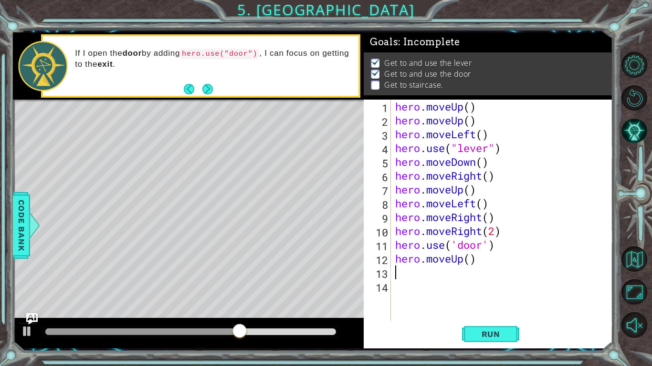
scroll to position [0, 0]
click at [482, 328] on button "Run" at bounding box center [490, 334] width 57 height 25
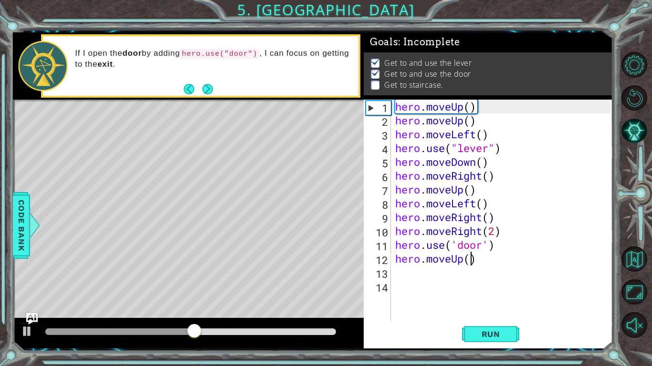
click at [469, 258] on div "hero . moveUp ( ) hero . moveUp ( ) hero . moveLeft ( ) hero . use ( "lever" ) …" at bounding box center [504, 224] width 222 height 249
type textarea "hero.moveUp(2)"
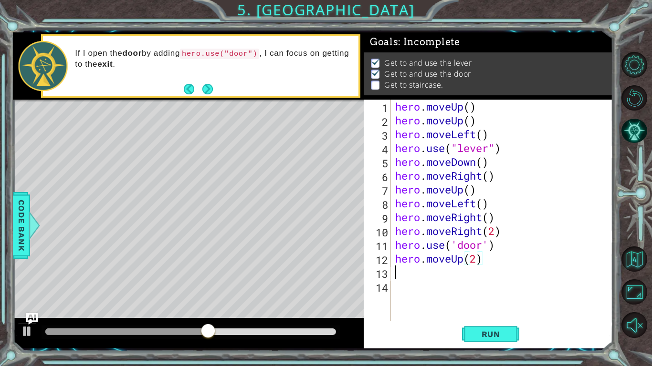
click at [396, 274] on div "hero . moveUp ( ) hero . moveUp ( ) hero . moveLeft ( ) hero . use ( "lever" ) …" at bounding box center [504, 224] width 222 height 249
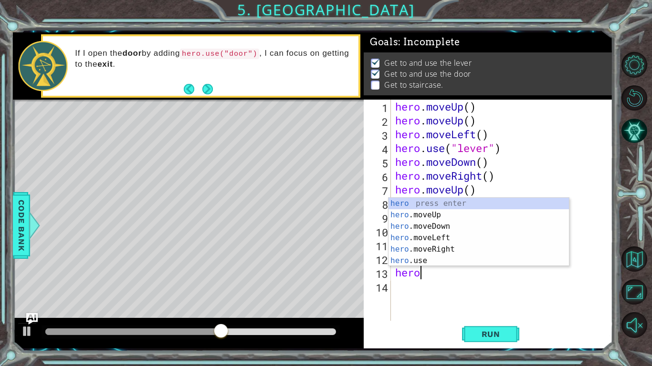
type textarea "herom"
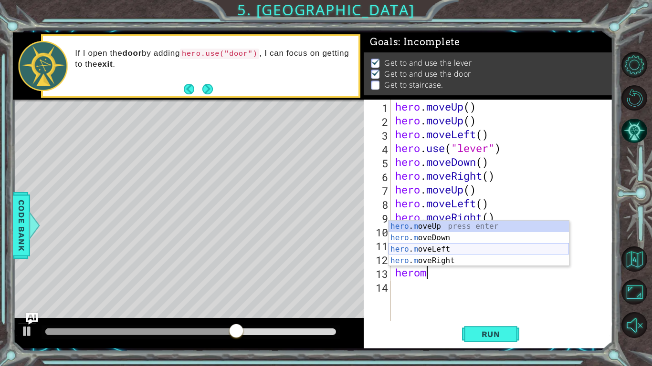
click at [417, 247] on div "hero . m oveUp press enter hero . m oveDown press enter hero . m oveLeft press …" at bounding box center [478, 255] width 180 height 69
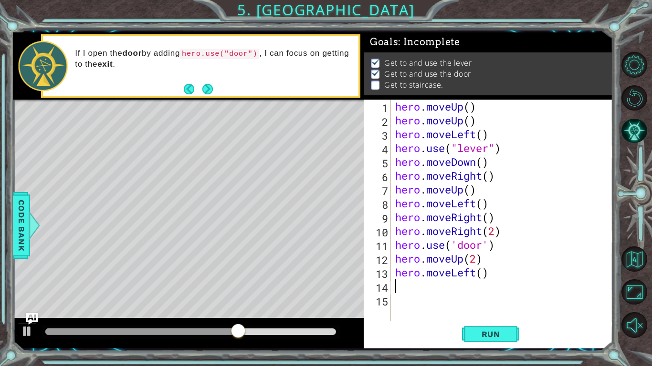
scroll to position [0, 0]
click at [483, 271] on div "hero . moveUp ( ) hero . moveUp ( ) hero . moveLeft ( ) hero . use ( "lever" ) …" at bounding box center [504, 224] width 222 height 249
type textarea "hero.moveLeft(3)"
click at [496, 333] on span "Run" at bounding box center [491, 335] width 38 height 10
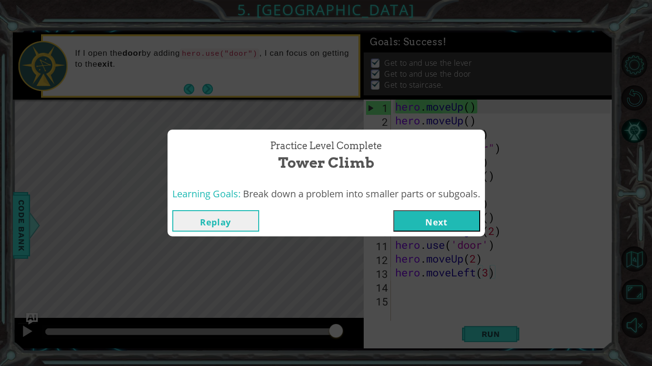
click at [447, 215] on button "Next" at bounding box center [436, 220] width 87 height 21
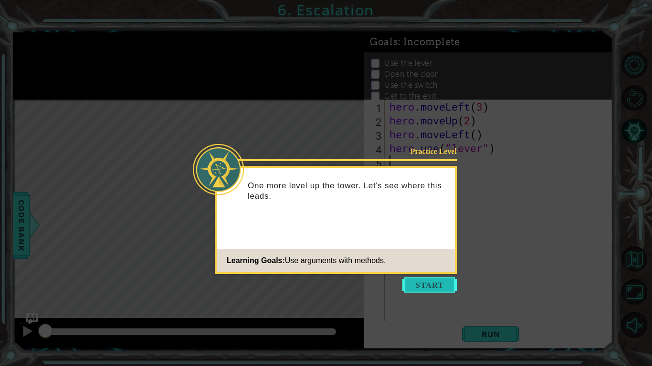
click at [423, 289] on button "Start" at bounding box center [429, 285] width 54 height 15
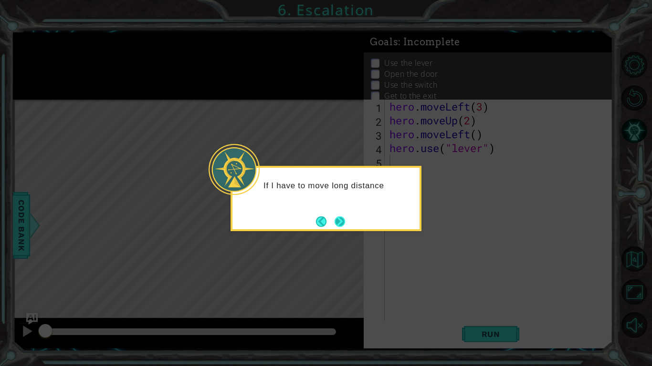
click at [334, 222] on button "Next" at bounding box center [339, 222] width 10 height 10
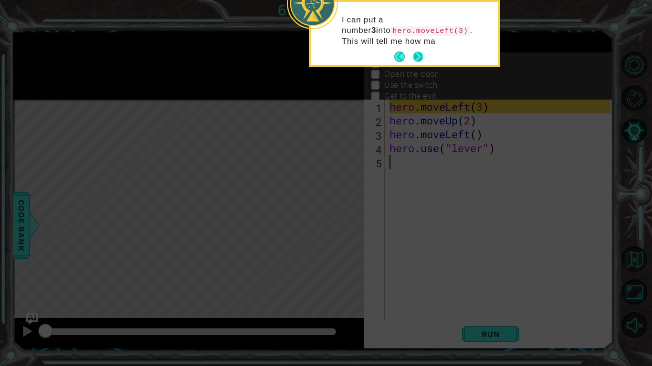
click at [421, 52] on button "Next" at bounding box center [418, 57] width 10 height 10
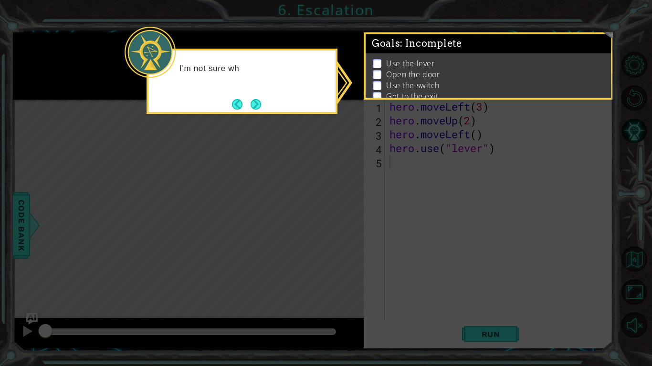
click at [364, 174] on icon at bounding box center [326, 183] width 652 height 366
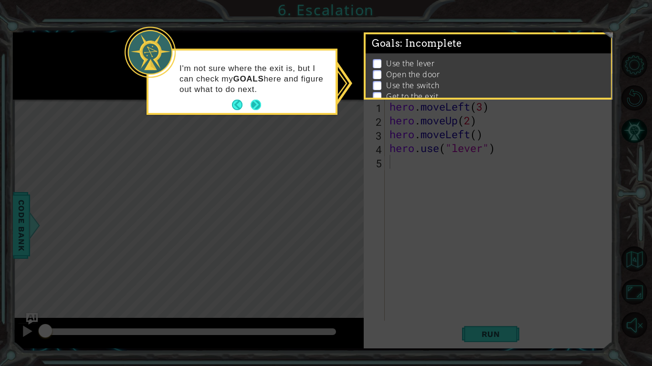
click at [253, 104] on button "Next" at bounding box center [255, 105] width 10 height 10
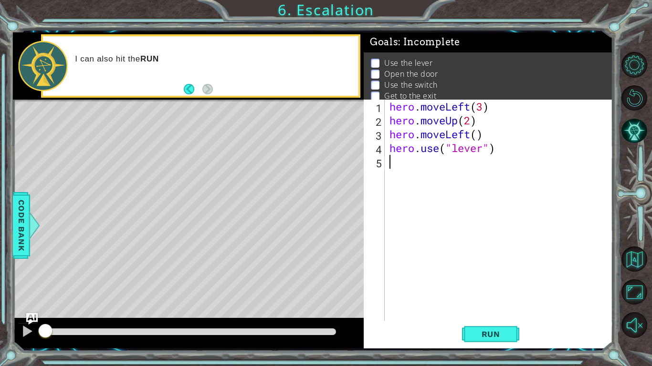
click at [464, 320] on div "hero . moveLeft ( 3 ) hero . moveUp ( 2 ) hero . moveLeft ( ) hero . use ( "lev…" at bounding box center [501, 224] width 228 height 249
click at [476, 338] on span "Run" at bounding box center [491, 335] width 38 height 10
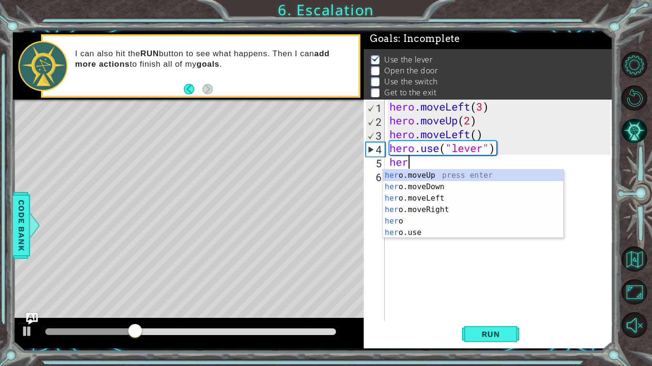
scroll to position [0, 0]
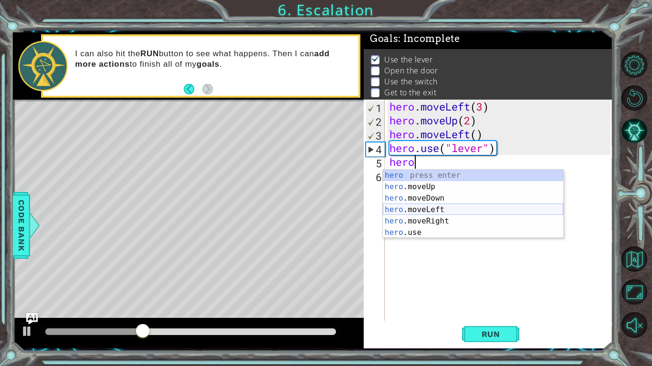
click at [404, 207] on div "hero press enter hero .moveUp press enter hero .moveDown press enter hero .move…" at bounding box center [473, 216] width 180 height 92
type textarea "hero.moveLeft(1)"
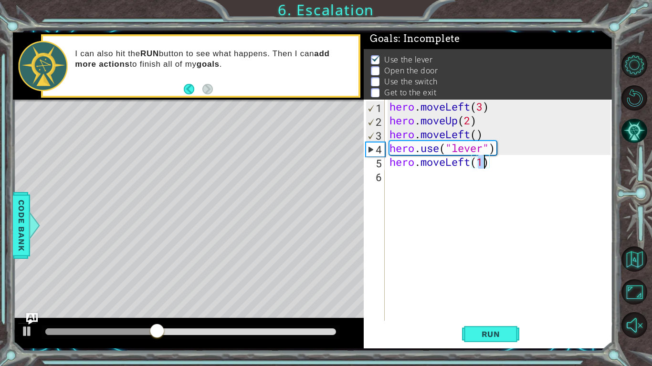
click at [398, 180] on div "hero . moveLeft ( 3 ) hero . moveUp ( 2 ) hero . moveLeft ( ) hero . use ( "lev…" at bounding box center [501, 224] width 228 height 249
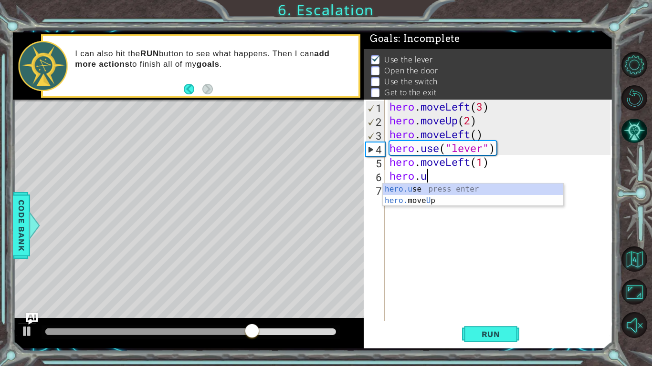
scroll to position [0, 1]
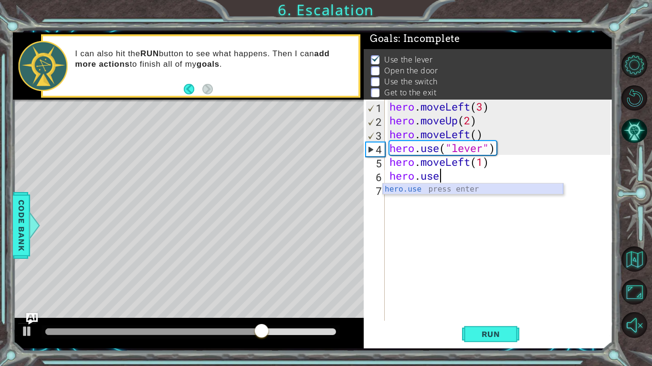
click at [422, 185] on div "hero.use press enter" at bounding box center [473, 201] width 180 height 34
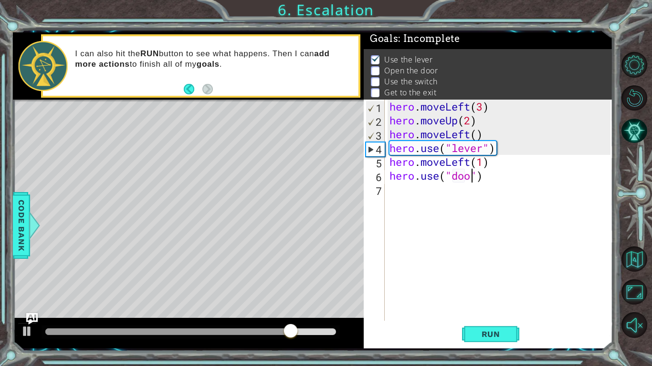
type textarea "hero.use("door")"
click at [487, 330] on span "Run" at bounding box center [491, 335] width 38 height 10
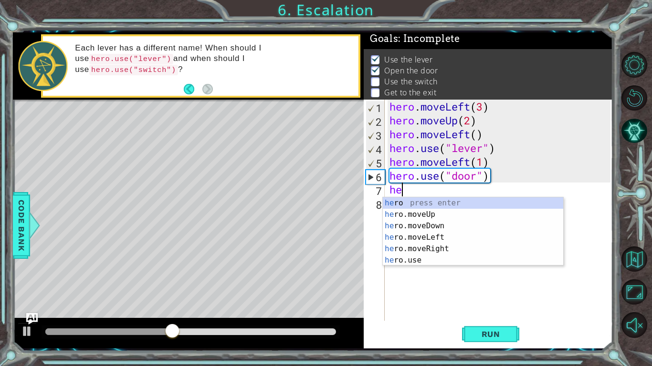
scroll to position [0, 0]
click at [408, 216] on div "hero press enter hero .moveUp press enter hero .moveDown press enter hero .move…" at bounding box center [473, 244] width 180 height 92
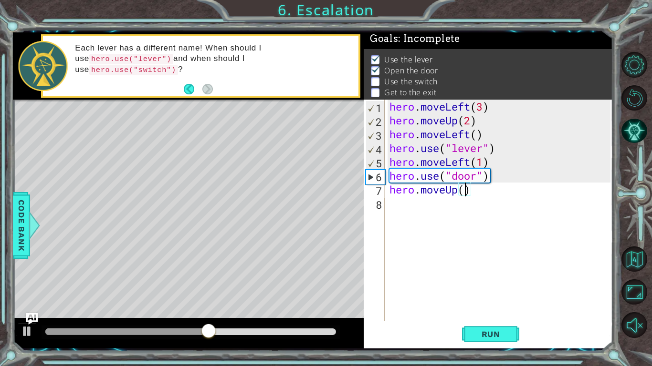
type textarea "hero.moveUp(2)"
click at [387, 208] on div "hero . moveLeft ( 3 ) hero . moveUp ( 2 ) hero . moveLeft ( ) hero . use ( "lev…" at bounding box center [501, 224] width 228 height 249
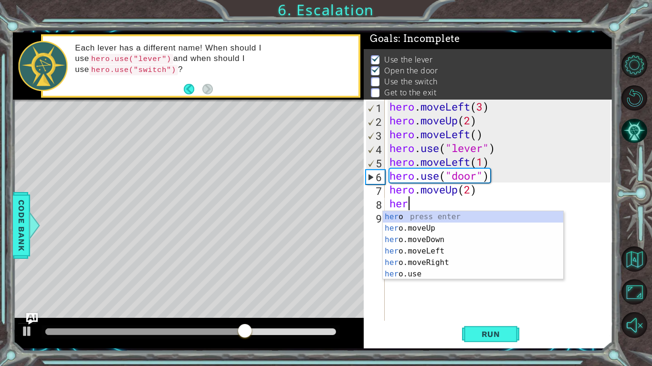
scroll to position [0, 0]
click at [418, 263] on div "hero press enter hero .moveUp press enter hero .moveDown press enter hero .move…" at bounding box center [473, 257] width 180 height 92
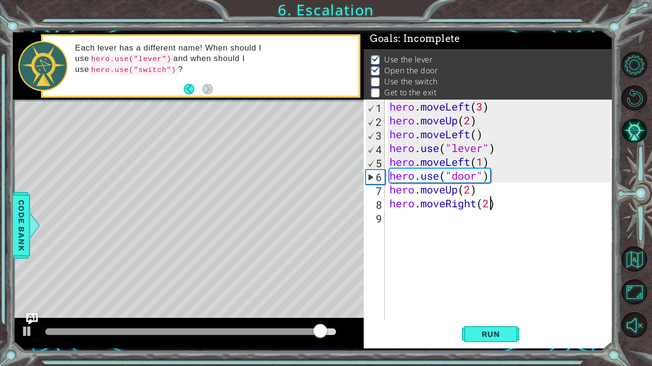
scroll to position [0, 4]
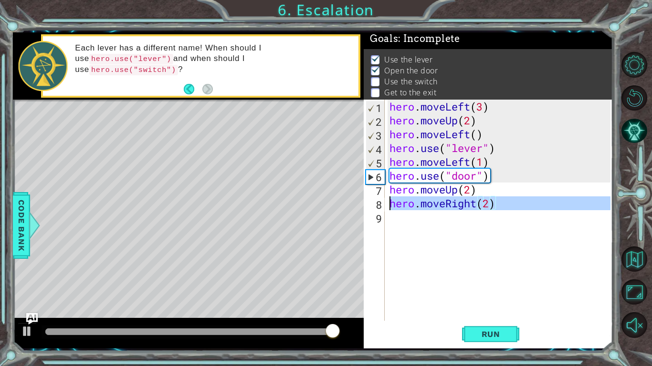
click at [368, 204] on div "8" at bounding box center [374, 205] width 19 height 14
type textarea "hero.moveRight(2)"
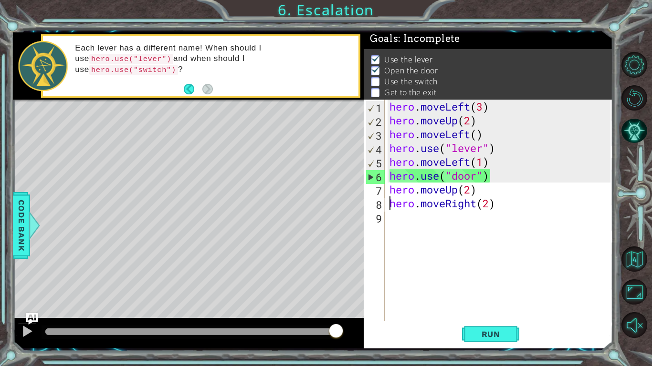
click at [400, 222] on div "hero . moveLeft ( 3 ) hero . moveUp ( 2 ) hero . moveLeft ( ) hero . use ( "lev…" at bounding box center [501, 224] width 228 height 249
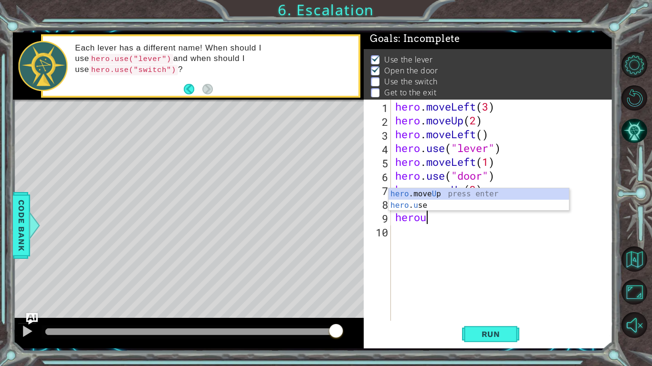
scroll to position [0, 1]
click at [424, 208] on div "hero .move U p press enter hero . u se press enter" at bounding box center [478, 211] width 180 height 46
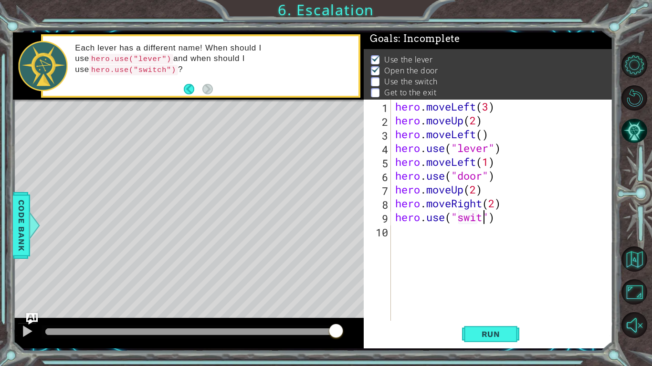
scroll to position [0, 4]
type textarea "hero.use("switch")"
click at [480, 336] on span "Run" at bounding box center [491, 335] width 38 height 10
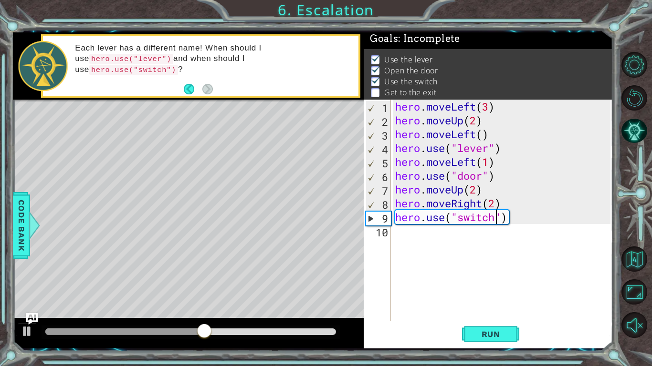
click at [402, 238] on div "hero . moveLeft ( 3 ) hero . moveUp ( 2 ) hero . moveLeft ( ) hero . use ( "lev…" at bounding box center [504, 224] width 222 height 249
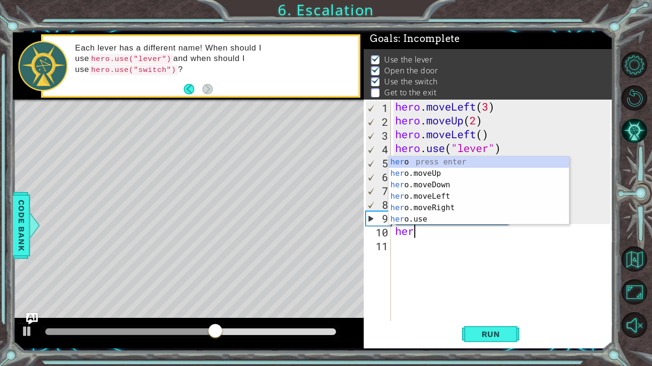
scroll to position [0, 0]
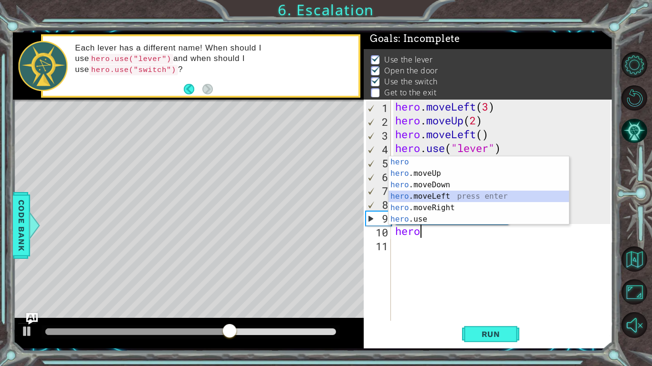
click at [430, 196] on div "hero press enter hero .moveUp press enter hero .moveDown press enter hero .move…" at bounding box center [478, 202] width 180 height 92
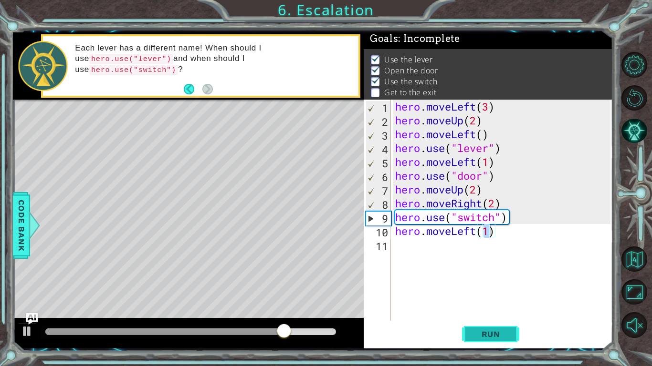
click at [480, 342] on button "Run" at bounding box center [490, 334] width 57 height 25
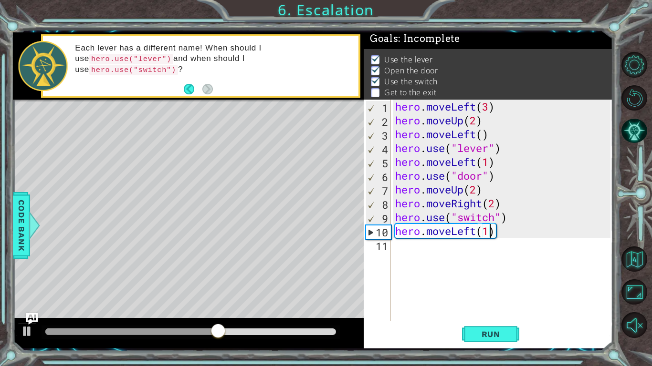
click at [477, 234] on div "hero . moveLeft ( 3 ) hero . moveUp ( 2 ) hero . moveLeft ( ) hero . use ( "lev…" at bounding box center [504, 224] width 222 height 249
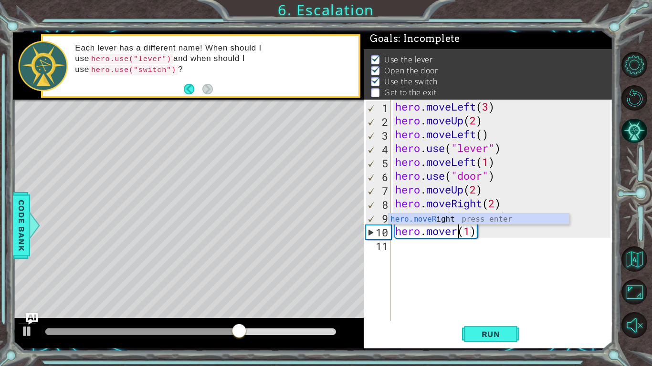
scroll to position [0, 3]
click at [438, 221] on div "hero.moveR ight press enter" at bounding box center [478, 231] width 180 height 34
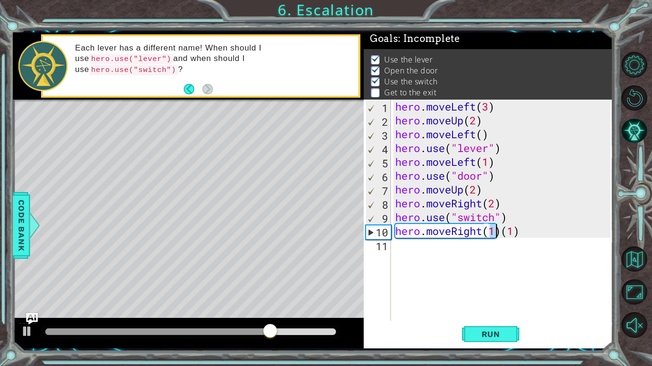
click at [525, 232] on div "hero . moveLeft ( 3 ) hero . moveUp ( 2 ) hero . moveLeft ( ) hero . use ( "lev…" at bounding box center [504, 224] width 222 height 249
type textarea "hero.moveRight(1)"
click at [480, 339] on button "Run" at bounding box center [490, 334] width 57 height 25
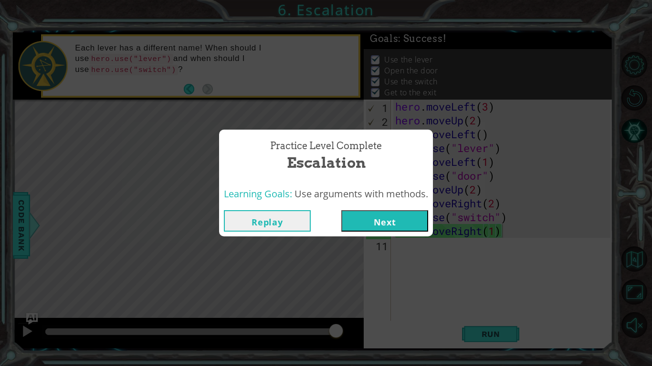
click at [342, 212] on div "Replay Next" at bounding box center [326, 220] width 204 height 21
click at [348, 219] on button "Next" at bounding box center [384, 220] width 87 height 21
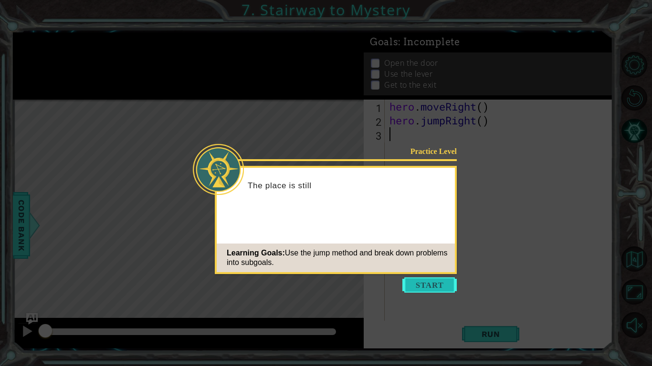
click at [412, 292] on button "Start" at bounding box center [429, 285] width 54 height 15
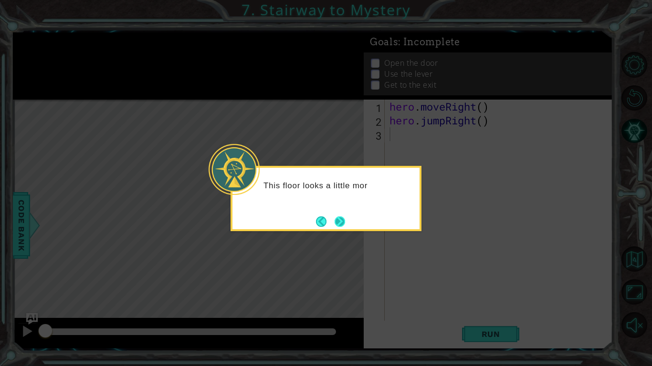
click at [343, 217] on button "Next" at bounding box center [339, 222] width 10 height 10
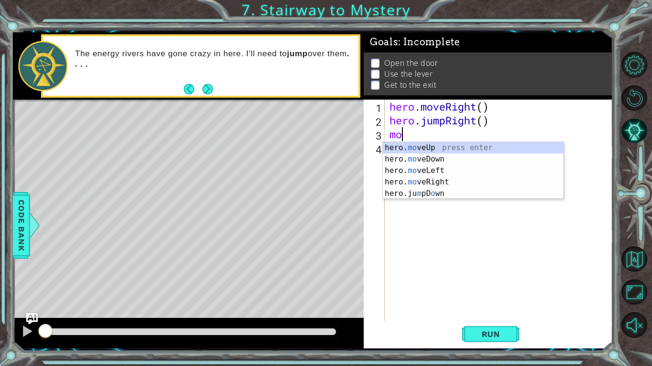
scroll to position [0, 0]
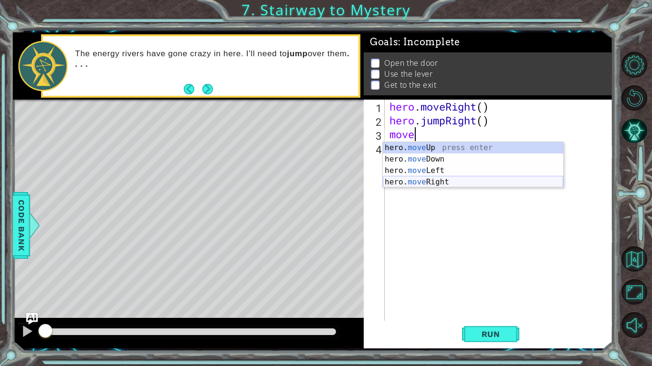
click at [434, 186] on div "hero. move Up press enter hero. move Down press enter hero. move Left press ent…" at bounding box center [473, 176] width 180 height 69
type textarea "hero.moveRight(1)"
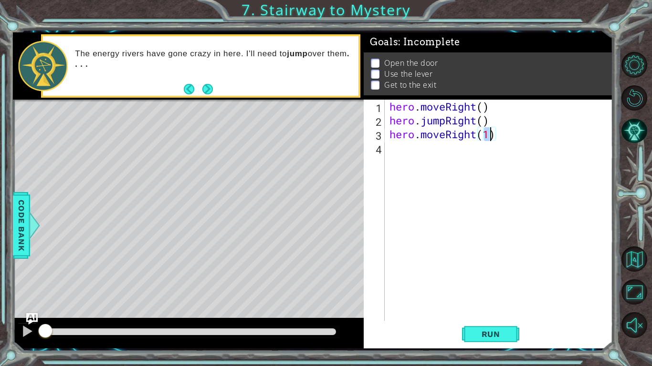
click at [392, 156] on div "hero . moveRight ( ) hero . jumpRight ( ) hero . moveRight ( 1 )" at bounding box center [501, 224] width 228 height 249
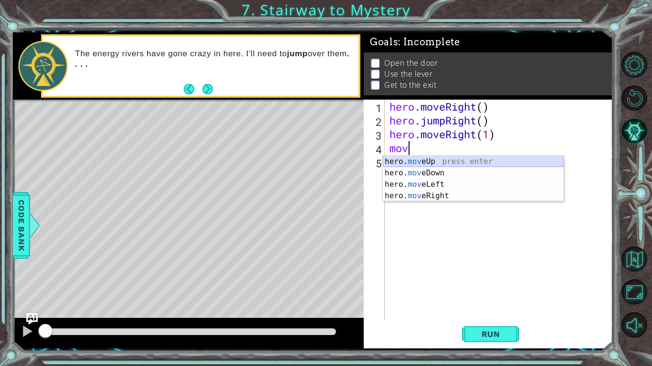
click at [421, 160] on div "hero. mov eUp press enter hero. mov eDown press enter hero. mov eLeft press ent…" at bounding box center [473, 190] width 180 height 69
type textarea "hero.moveUp(1)"
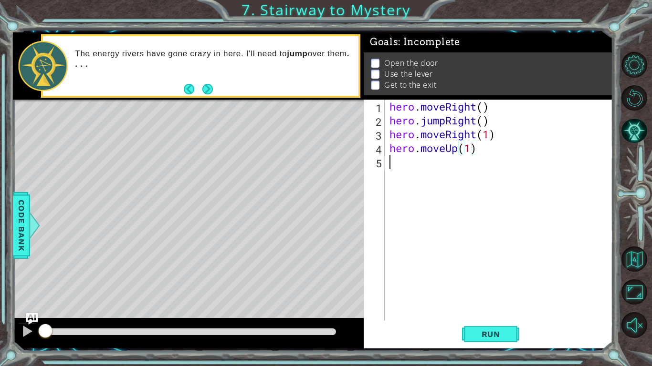
click at [392, 163] on div "hero . moveRight ( ) hero . jumpRight ( ) hero . moveRight ( 1 ) hero . moveUp …" at bounding box center [501, 224] width 228 height 249
click at [409, 177] on div "hero. us e press enter" at bounding box center [473, 187] width 180 height 34
type textarea "hero.use("door")"
click at [402, 177] on div "hero . moveRight ( ) hero . jumpRight ( ) hero . moveRight ( 1 ) hero . moveUp …" at bounding box center [501, 224] width 228 height 249
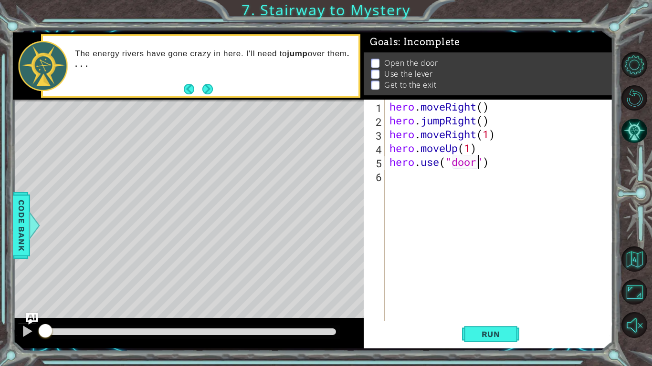
scroll to position [0, 0]
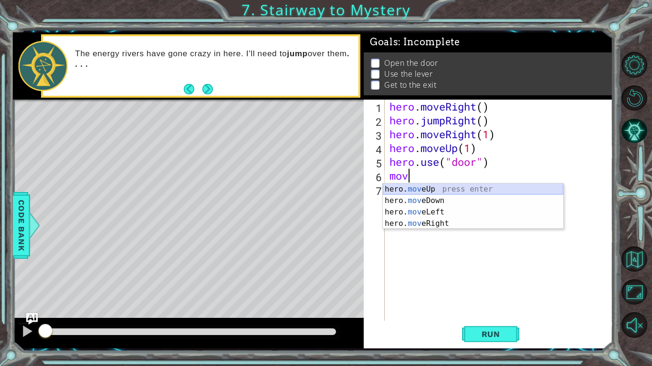
click at [411, 190] on div "hero. mov eUp press enter hero. mov eDown press enter hero. mov eLeft press ent…" at bounding box center [473, 218] width 180 height 69
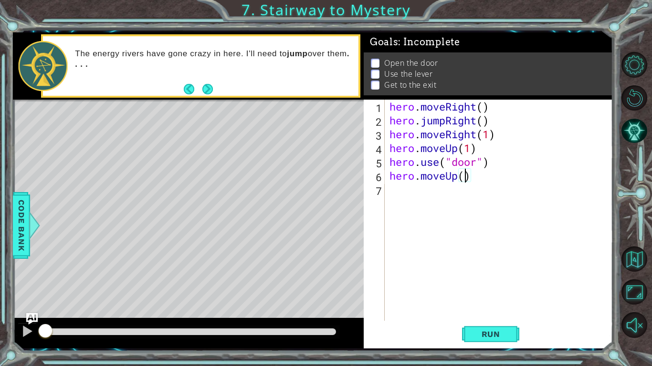
type textarea "hero.moveUp(2)"
click at [390, 195] on div "hero . moveRight ( ) hero . jumpRight ( ) hero . moveRight ( 1 ) hero . moveUp …" at bounding box center [501, 224] width 228 height 249
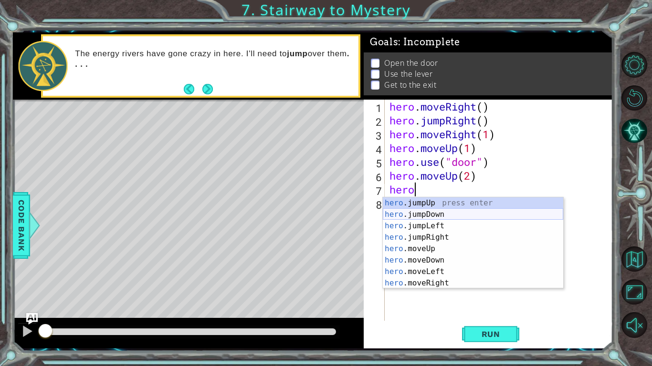
scroll to position [0, 1]
click at [422, 273] on div "hero. jumpUp press enter hero. jumpDown press enter hero. jumpLeft press enter …" at bounding box center [473, 255] width 180 height 115
type textarea "hero.moveLeft(1)"
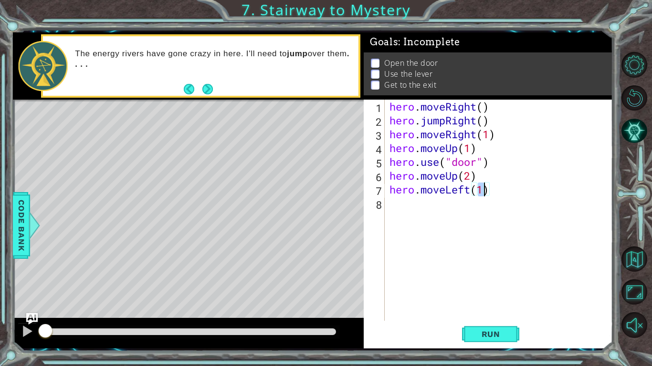
click at [388, 200] on div "hero . moveRight ( ) hero . jumpRight ( ) hero . moveRight ( 1 ) hero . moveUp …" at bounding box center [501, 224] width 228 height 249
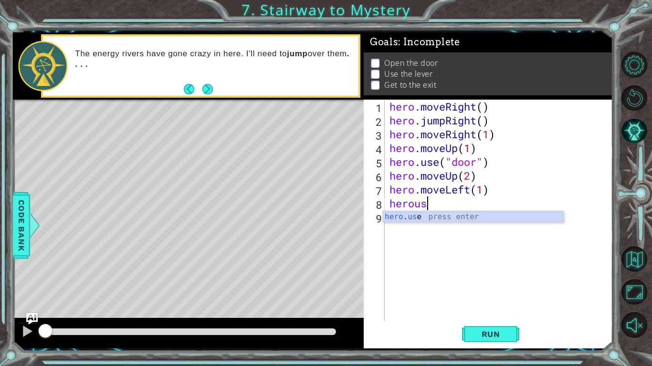
click at [406, 219] on div "hero . us e press enter" at bounding box center [473, 228] width 180 height 34
type textarea "hero.use("lever")"
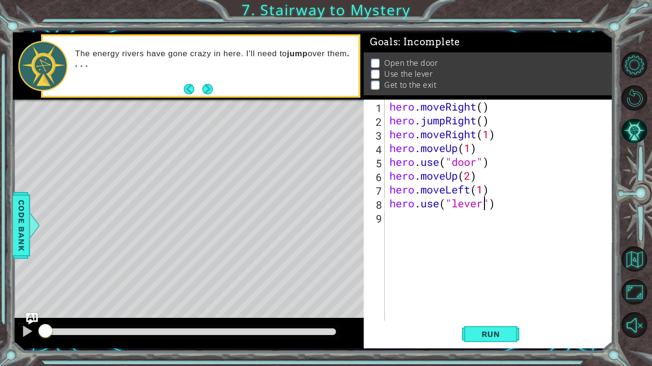
click at [397, 219] on div "hero . moveRight ( ) hero . jumpRight ( ) hero . moveRight ( 1 ) hero . moveUp …" at bounding box center [501, 224] width 228 height 249
click at [464, 334] on button "Run" at bounding box center [490, 334] width 57 height 25
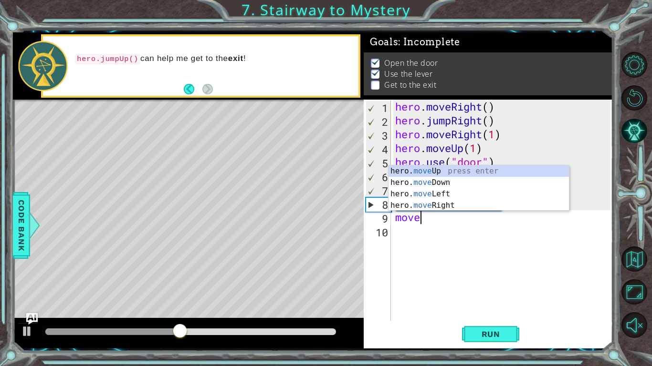
scroll to position [0, 0]
click at [408, 190] on div "hero. move Up press enter hero. move Down press enter hero. move Left press ent…" at bounding box center [478, 200] width 180 height 69
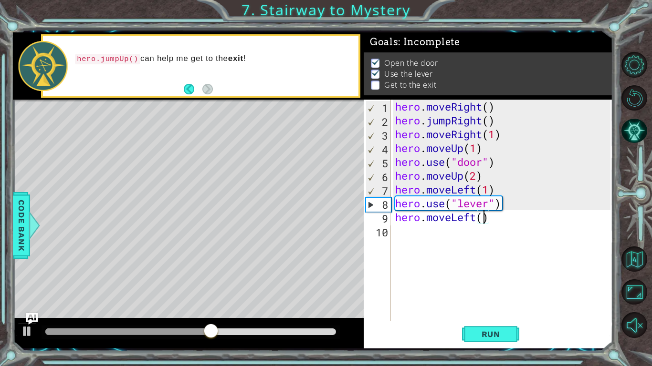
type textarea "hero.moveLeft(2)"
click at [397, 233] on div "hero . moveRight ( ) hero . jumpRight ( ) hero . moveRight ( 1 ) hero . moveUp …" at bounding box center [504, 224] width 222 height 249
type textarea "j"
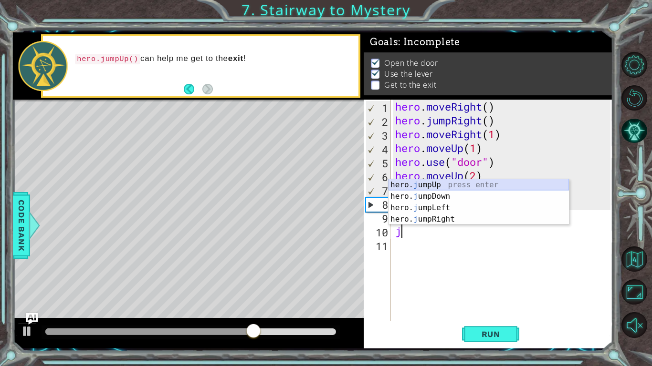
click at [416, 185] on div "hero. j umpUp press enter hero. j umpDown press enter hero. j umpLeft press ent…" at bounding box center [478, 213] width 180 height 69
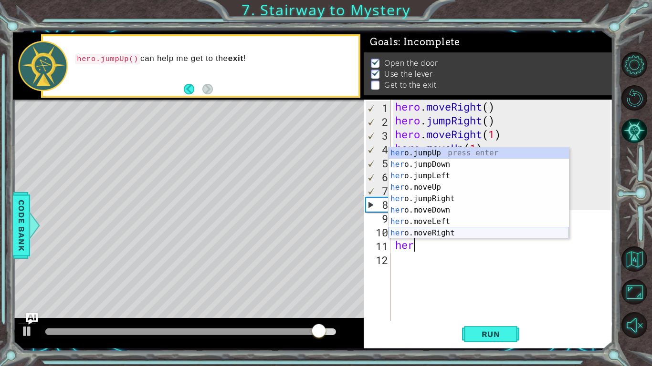
click at [427, 229] on div "her o.jumpUp press enter her o.jumpDown press enter her o.jumpLeft press enter …" at bounding box center [478, 204] width 180 height 115
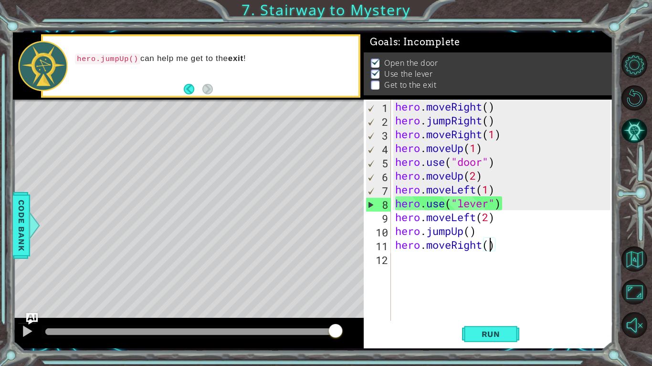
type textarea "hero.moveRight(2)"
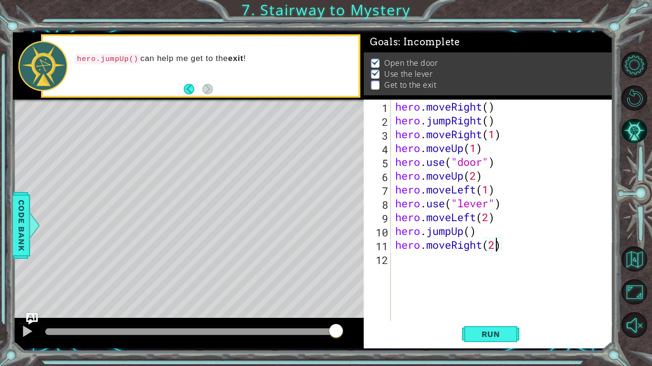
click at [404, 261] on div "hero . moveRight ( ) hero . jumpRight ( ) hero . moveRight ( 1 ) hero . moveUp …" at bounding box center [504, 224] width 222 height 249
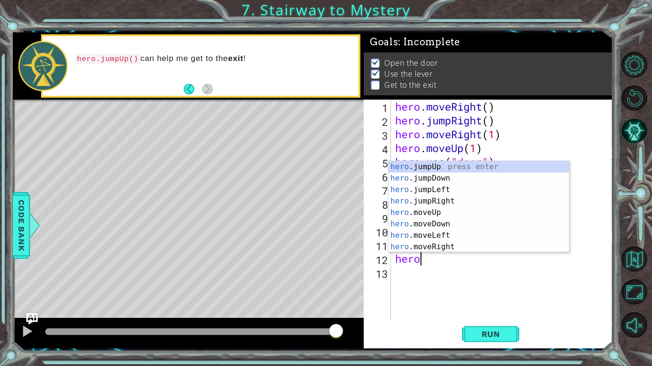
scroll to position [0, 0]
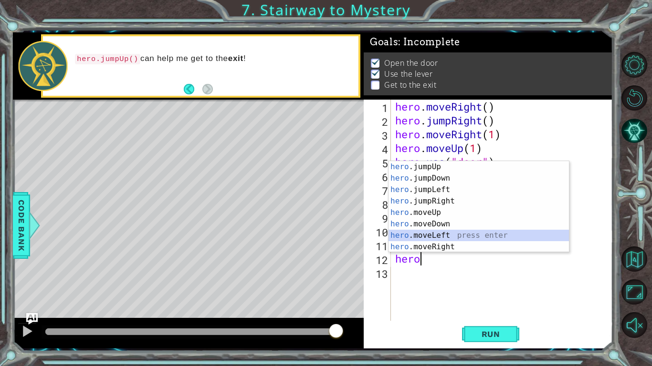
click at [433, 234] on div "hero .jumpUp press enter hero .jumpDown press enter hero .jumpLeft press enter …" at bounding box center [478, 218] width 180 height 115
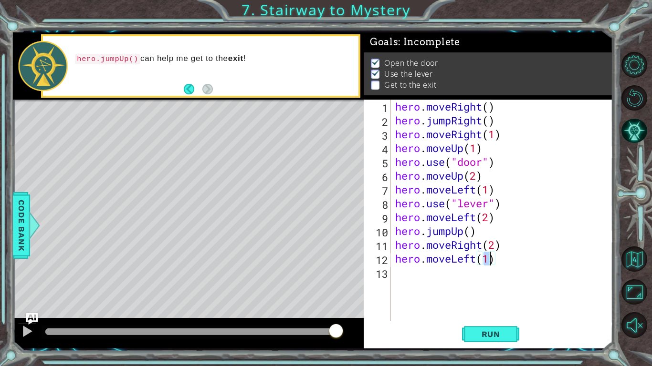
click at [476, 261] on div "hero . moveRight ( ) hero . jumpRight ( ) hero . moveRight ( 1 ) hero . moveUp …" at bounding box center [504, 224] width 222 height 249
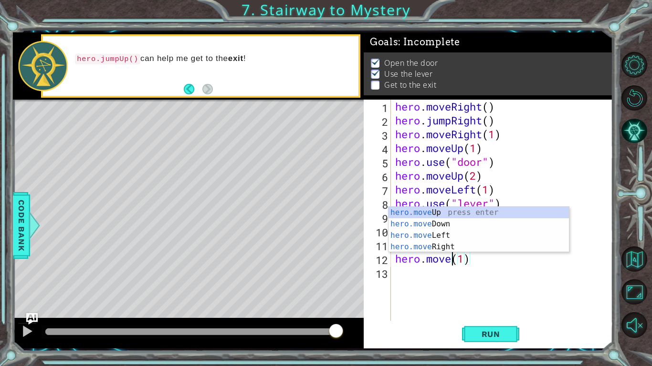
scroll to position [0, 3]
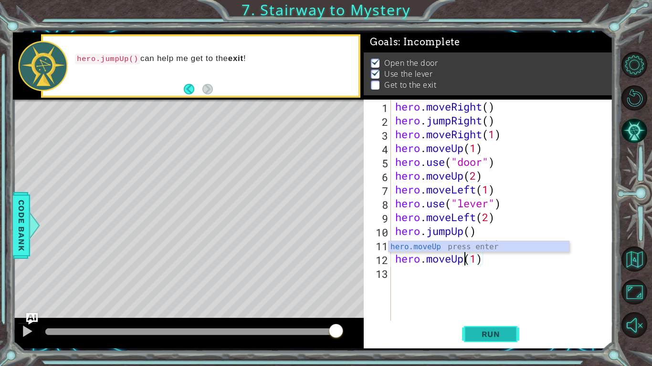
type textarea "hero.moveUp(1)"
click at [468, 334] on button "Run" at bounding box center [490, 334] width 57 height 25
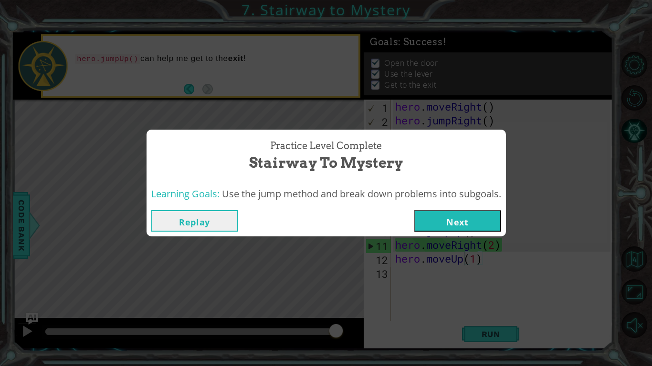
click at [458, 216] on button "Next" at bounding box center [457, 220] width 87 height 21
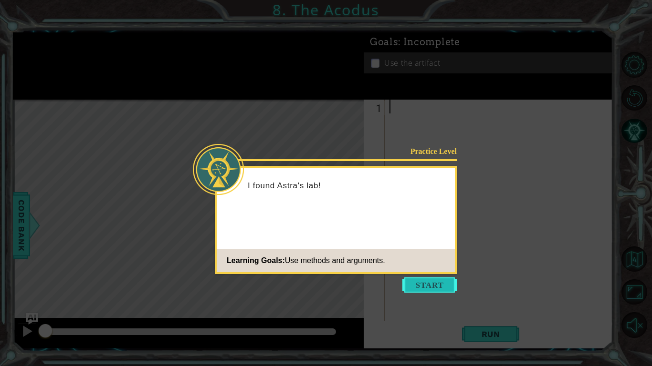
click at [442, 280] on button "Start" at bounding box center [429, 285] width 54 height 15
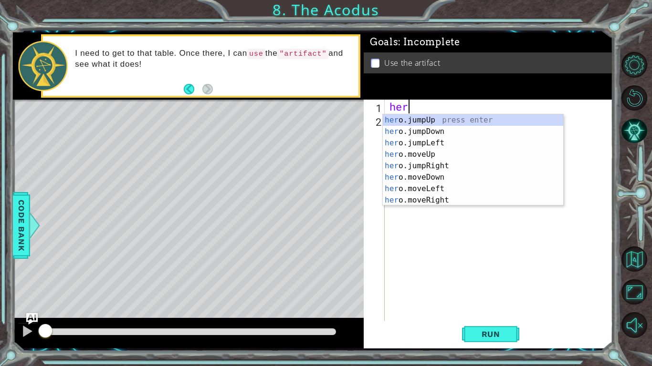
scroll to position [0, 0]
click at [413, 168] on div "hero .jumpUp press enter hero .jumpDown press enter hero .jumpLeft press enter …" at bounding box center [473, 172] width 180 height 115
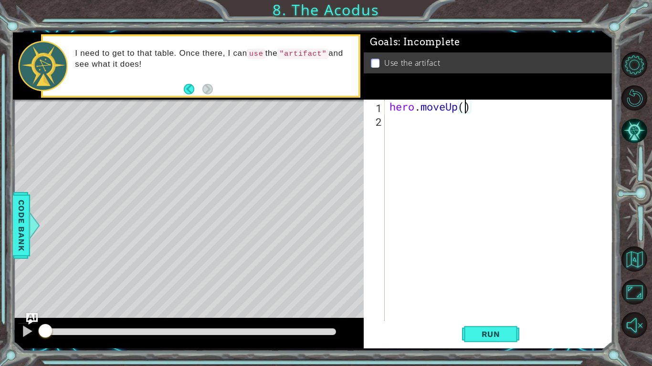
type textarea "hero.moveUp(2)"
click at [383, 121] on div "2" at bounding box center [374, 122] width 19 height 14
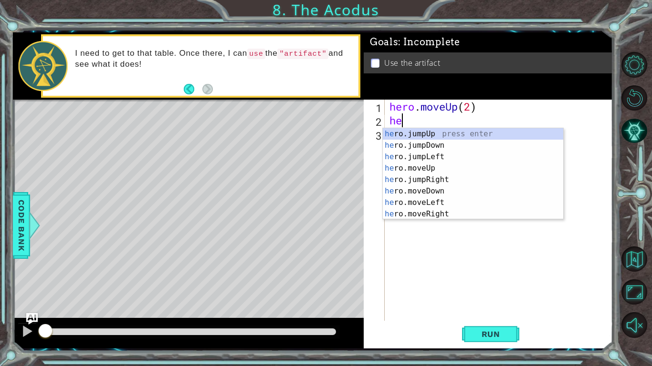
scroll to position [0, 0]
click at [409, 206] on div "hero .jumpUp press enter hero .jumpDown press enter hero .jumpLeft press enter …" at bounding box center [473, 185] width 180 height 115
type textarea "hero.moveLeft(1)"
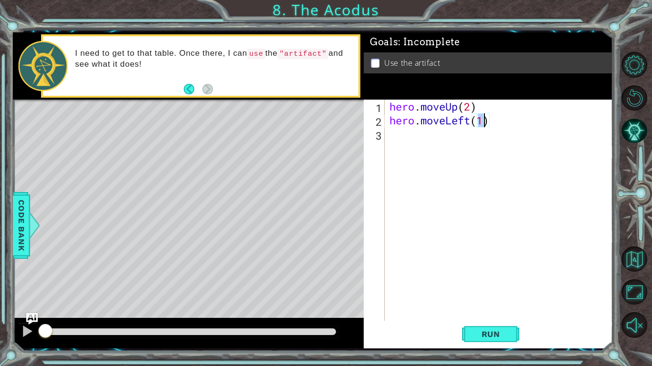
click at [401, 138] on div "hero . moveUp ( 2 ) hero . moveLeft ( 1 )" at bounding box center [501, 224] width 228 height 249
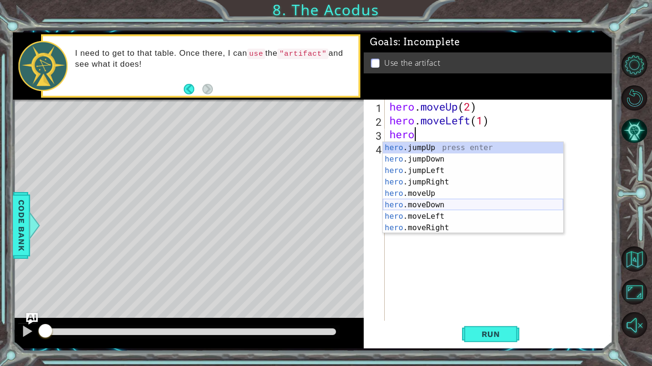
click at [427, 201] on div "hero .jumpUp press enter hero .jumpDown press enter hero .jumpLeft press enter …" at bounding box center [473, 199] width 180 height 115
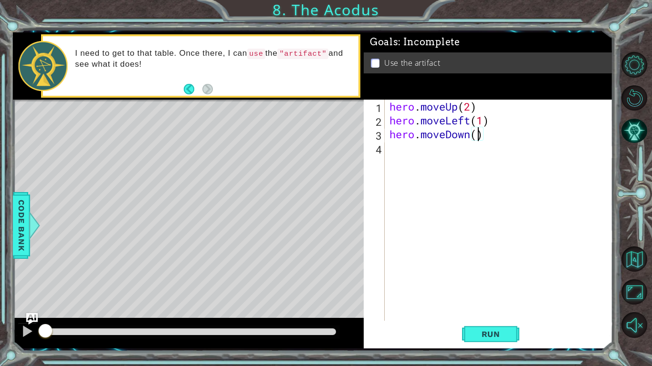
type textarea "hero.moveDown(2)"
click at [387, 150] on div "hero . moveUp ( 2 ) hero . moveLeft ( 1 ) hero . moveDown ( 2 )" at bounding box center [501, 224] width 228 height 249
type textarea "he"
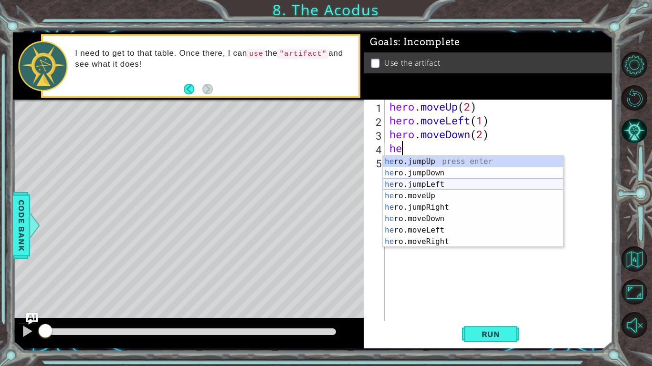
click at [397, 186] on div "he ro.jumpUp press enter he ro.jumpDown press enter he ro.jumpLeft press enter …" at bounding box center [473, 213] width 180 height 115
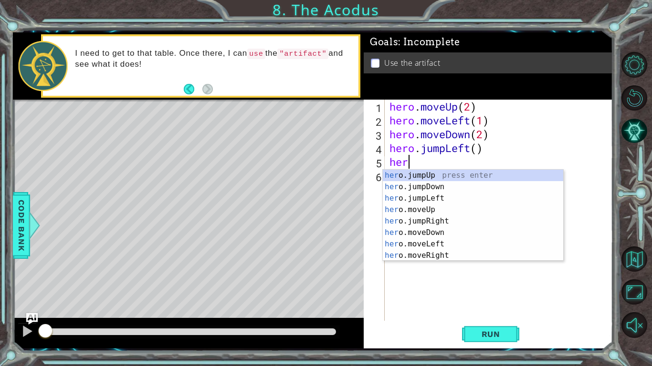
scroll to position [0, 0]
click at [421, 223] on div "hero .jumpUp press enter hero .jumpDown press enter hero .jumpLeft press enter …" at bounding box center [473, 227] width 180 height 115
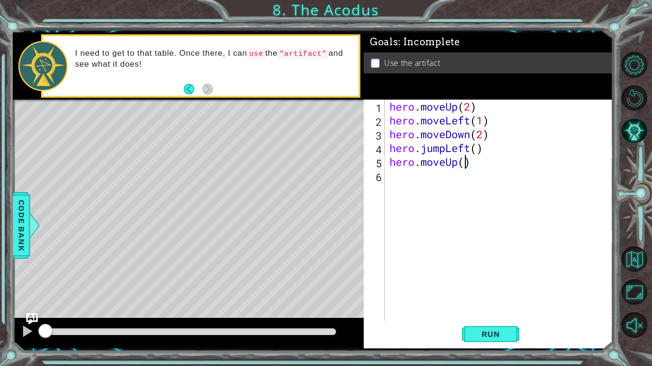
type textarea "hero.moveUp(2)"
click at [397, 192] on div "hero . moveUp ( 2 ) hero . moveLeft ( 1 ) hero . moveDown ( 2 ) hero . jumpLeft…" at bounding box center [501, 224] width 228 height 249
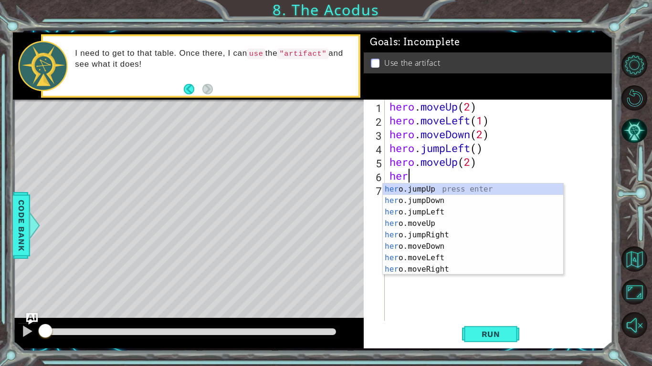
scroll to position [0, 0]
click at [407, 268] on div "hero .jumpUp press enter hero .jumpDown press enter hero .jumpLeft press enter …" at bounding box center [473, 241] width 180 height 115
type textarea "hero.moveRight(1)"
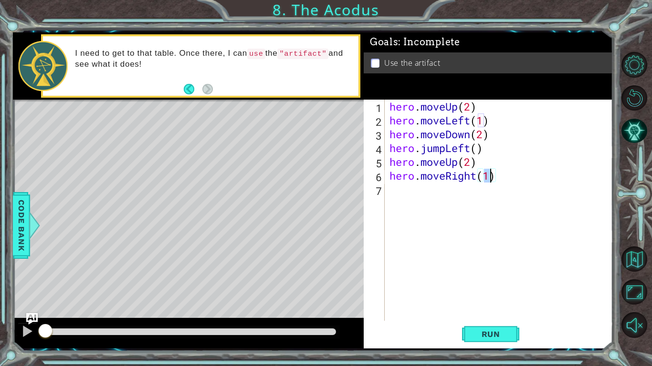
click at [413, 194] on div "hero . moveUp ( 2 ) hero . moveLeft ( 1 ) hero . moveDown ( 2 ) hero . jumpLeft…" at bounding box center [501, 224] width 228 height 249
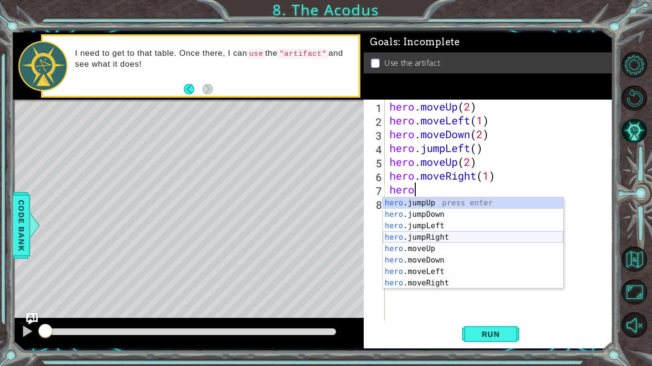
scroll to position [0, 1]
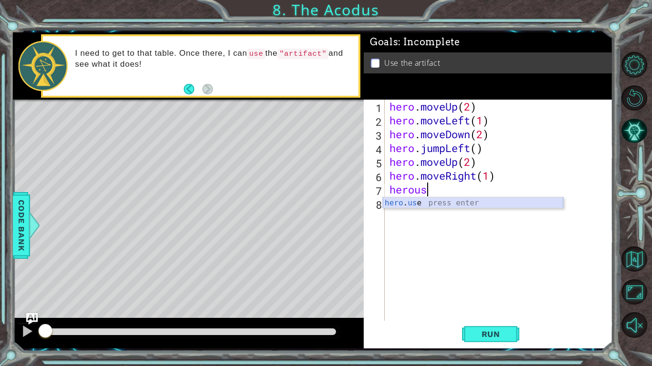
click at [403, 201] on div "hero . us e press enter" at bounding box center [473, 215] width 180 height 34
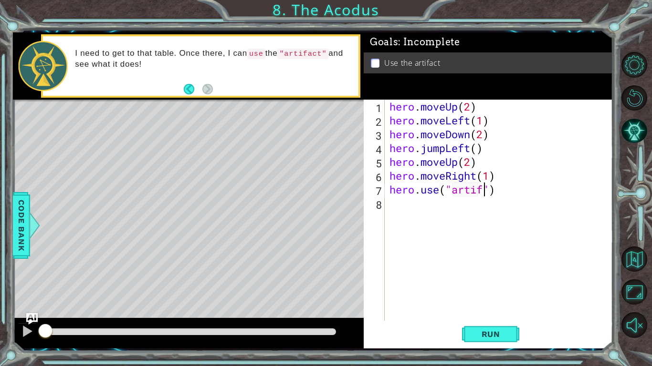
scroll to position [0, 5]
type textarea "hero.use("artifact")"
click at [479, 342] on button "Run" at bounding box center [490, 334] width 57 height 25
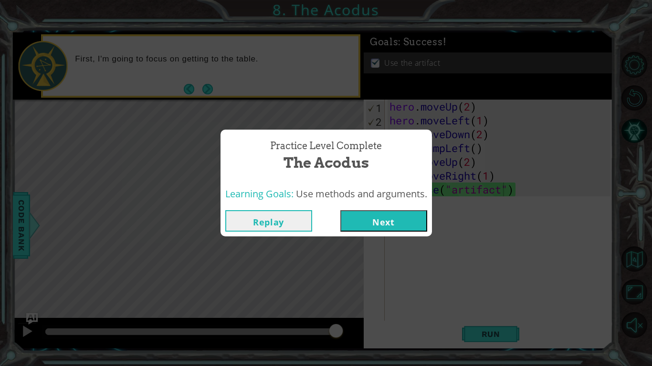
click at [378, 217] on button "Next" at bounding box center [383, 220] width 87 height 21
